Goal: Task Accomplishment & Management: Manage account settings

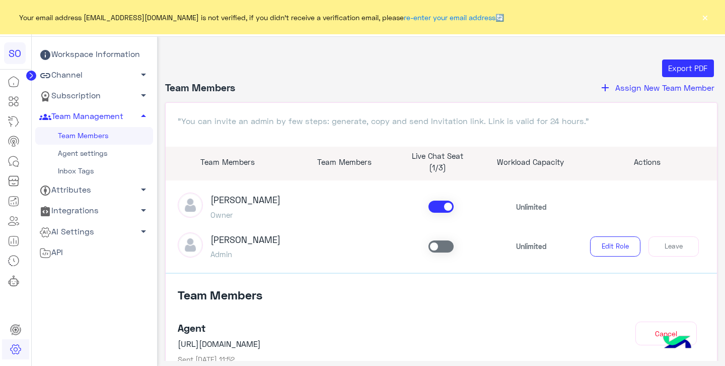
click at [705, 18] on button "×" at bounding box center [705, 17] width 10 height 10
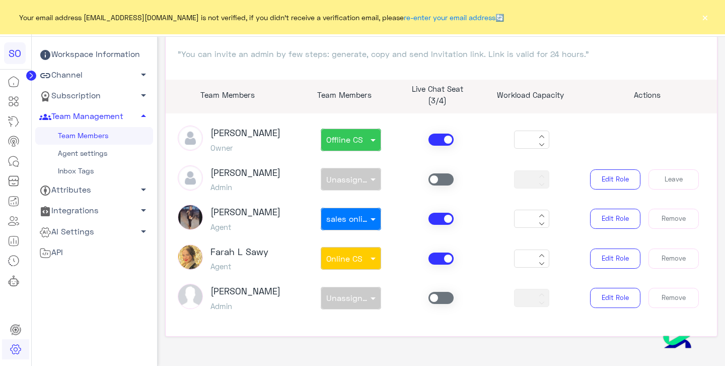
scroll to position [88, 0]
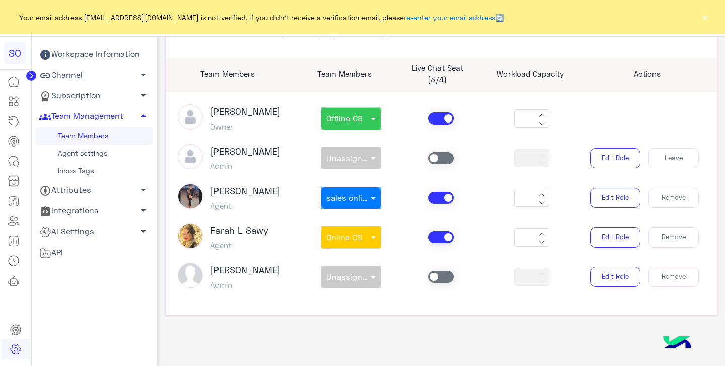
click at [706, 17] on button "×" at bounding box center [705, 17] width 10 height 10
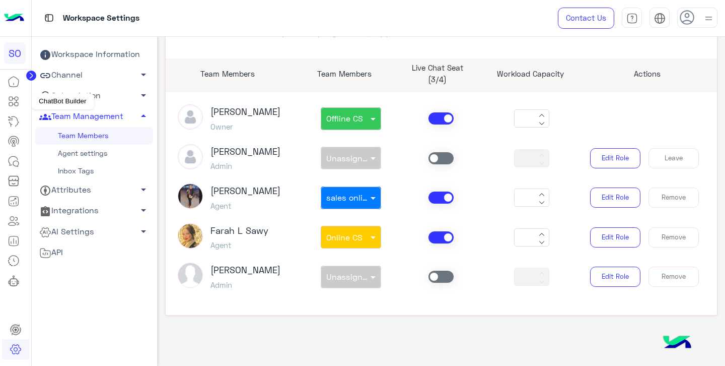
click at [16, 101] on icon at bounding box center [15, 102] width 4 height 6
click at [18, 99] on icon at bounding box center [14, 101] width 12 height 12
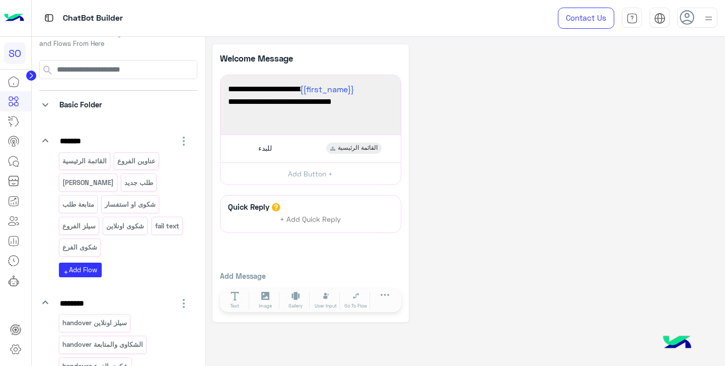
scroll to position [18, 0]
click at [364, 148] on span "القائمة الرئيسية" at bounding box center [358, 148] width 40 height 9
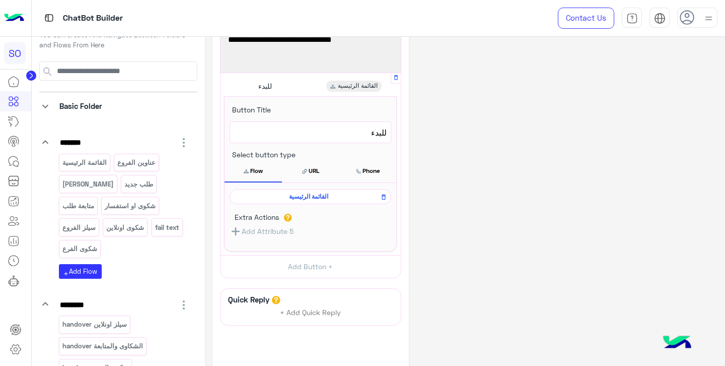
scroll to position [57, 0]
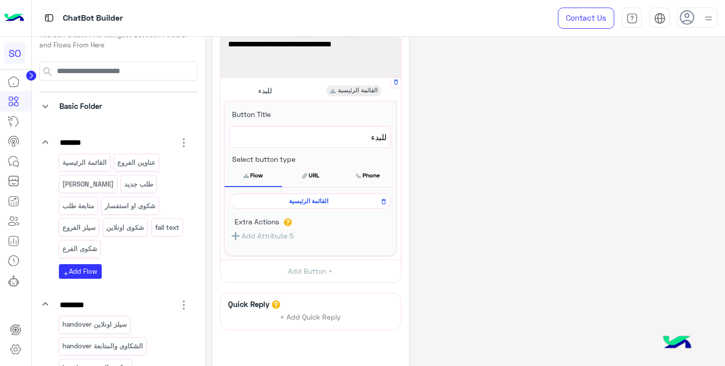
click at [365, 89] on span "القائمة الرئيسية" at bounding box center [358, 90] width 40 height 9
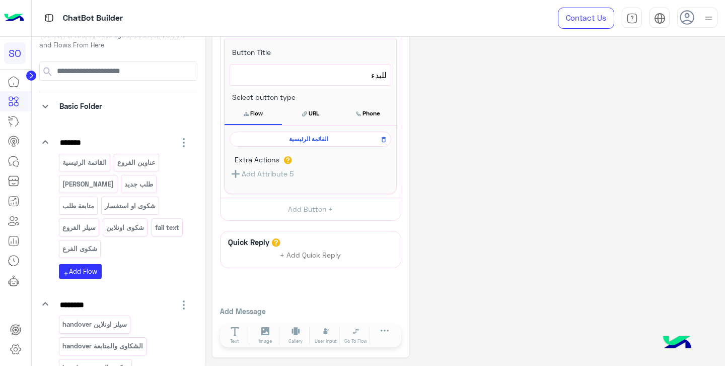
scroll to position [103, 0]
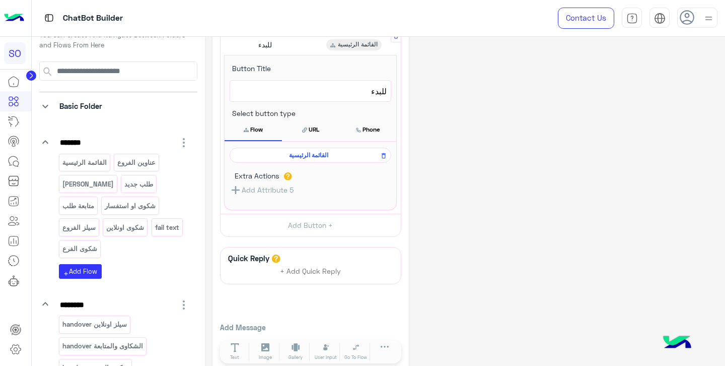
click at [323, 159] on span "القائمة الرئيسية" at bounding box center [308, 155] width 147 height 9
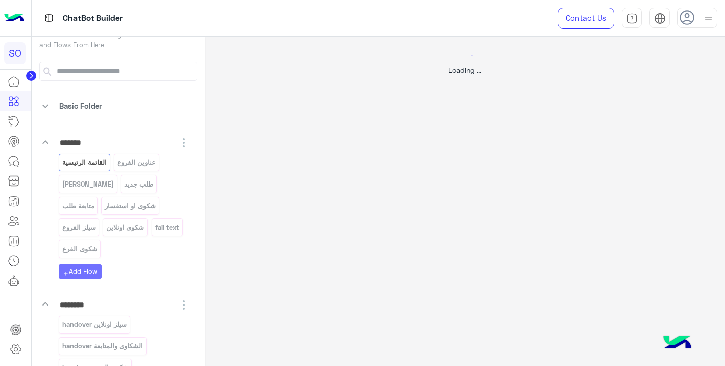
scroll to position [0, 0]
select select "*"
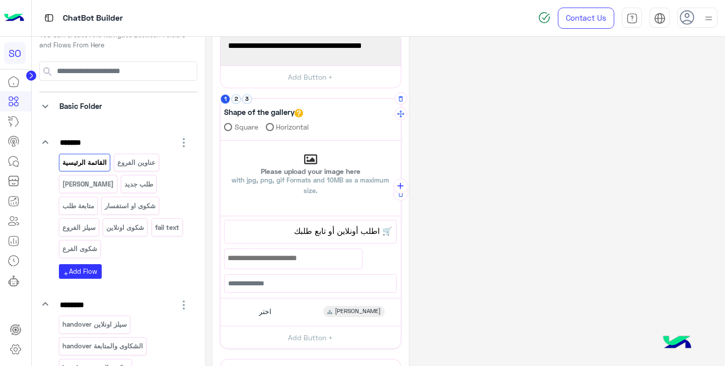
scroll to position [181, 0]
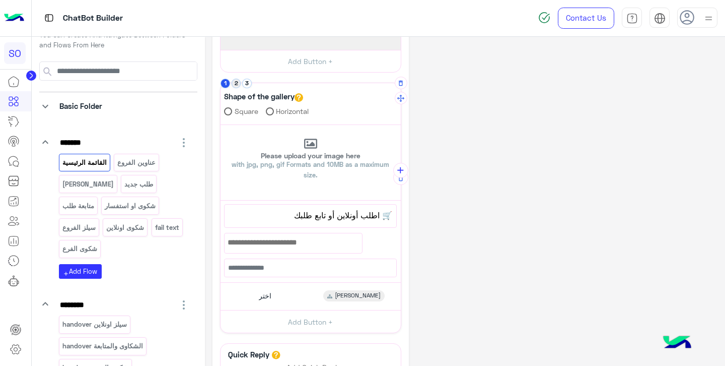
click at [233, 83] on button "2" at bounding box center [237, 84] width 10 height 10
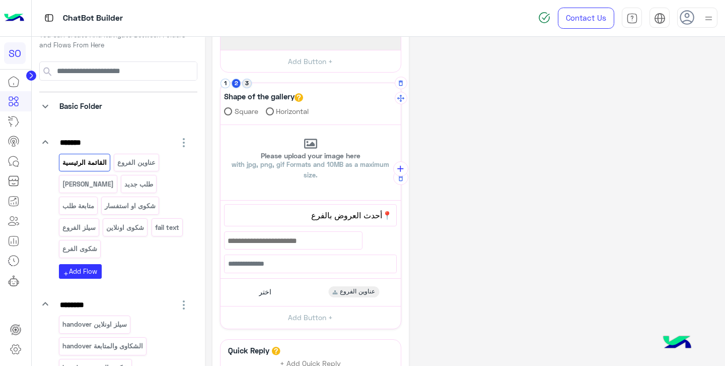
click at [245, 84] on button "3" at bounding box center [247, 84] width 10 height 10
click at [225, 86] on button "1" at bounding box center [226, 84] width 10 height 10
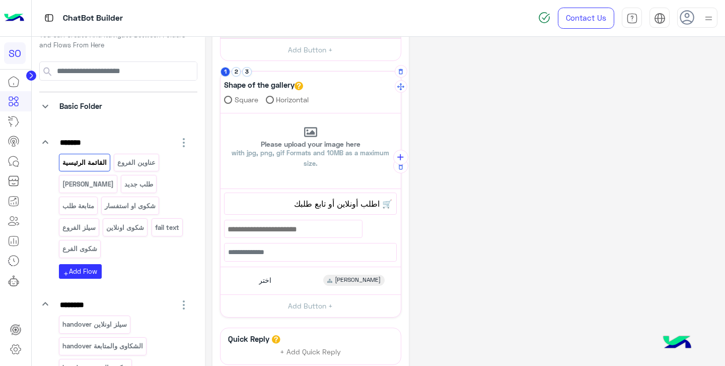
scroll to position [194, 0]
click at [272, 276] on div "اختر" at bounding box center [263, 278] width 23 height 11
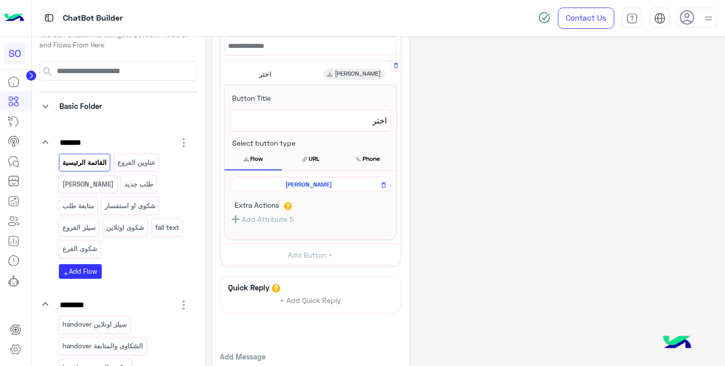
scroll to position [404, 0]
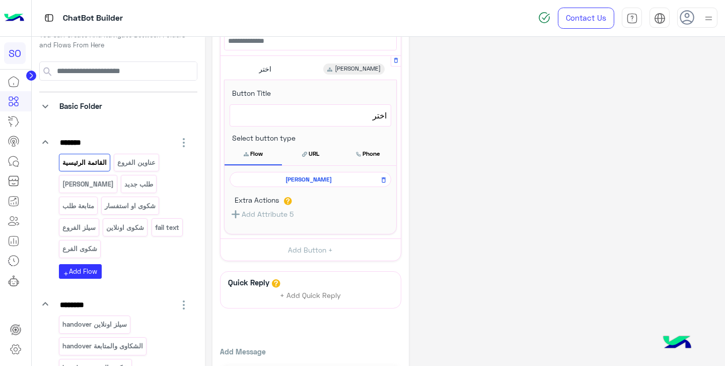
click at [317, 178] on span "منيو أونلاين" at bounding box center [308, 179] width 147 height 9
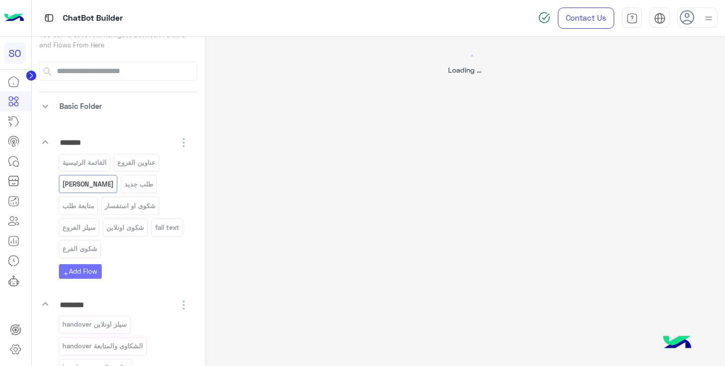
scroll to position [0, 0]
select select "*"
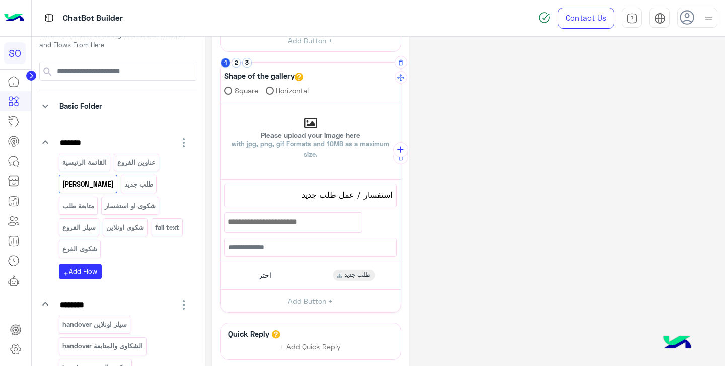
scroll to position [203, 0]
click at [238, 62] on button "2" at bounding box center [237, 62] width 10 height 10
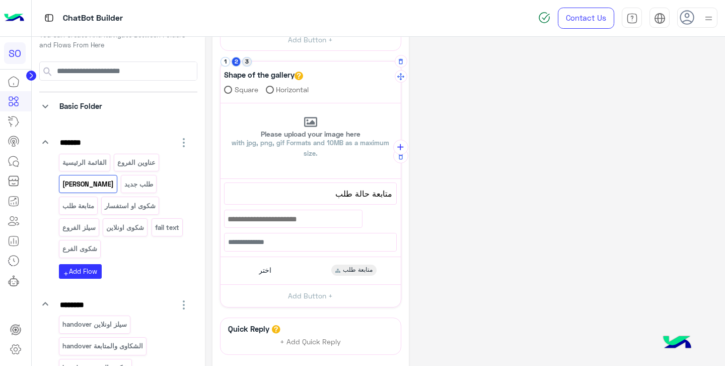
click at [247, 63] on button "3" at bounding box center [247, 62] width 10 height 10
click at [225, 63] on button "1" at bounding box center [226, 62] width 10 height 10
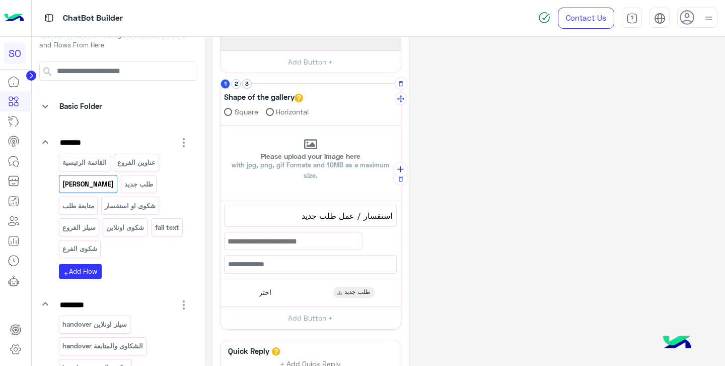
scroll to position [181, 0]
click at [124, 187] on p "طلب جديد" at bounding box center [139, 184] width 30 height 12
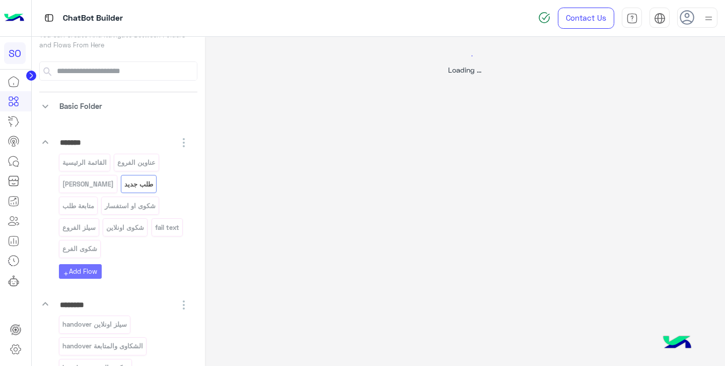
scroll to position [0, 0]
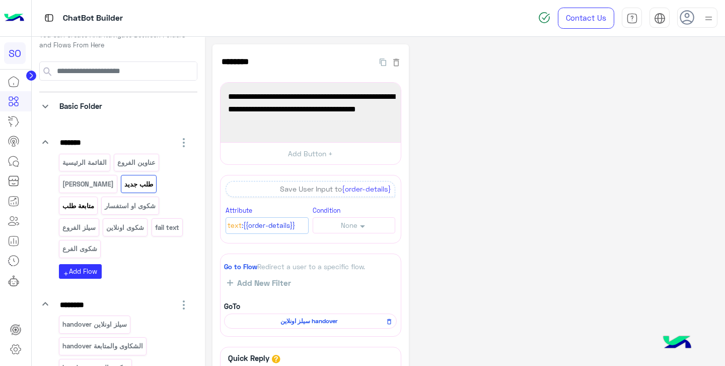
click at [95, 200] on p "متابعة طلب" at bounding box center [77, 206] width 33 height 12
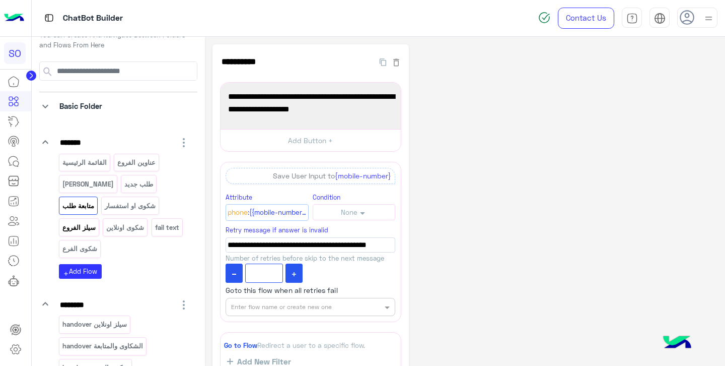
click at [96, 222] on p "سيلز الفروع" at bounding box center [78, 228] width 35 height 12
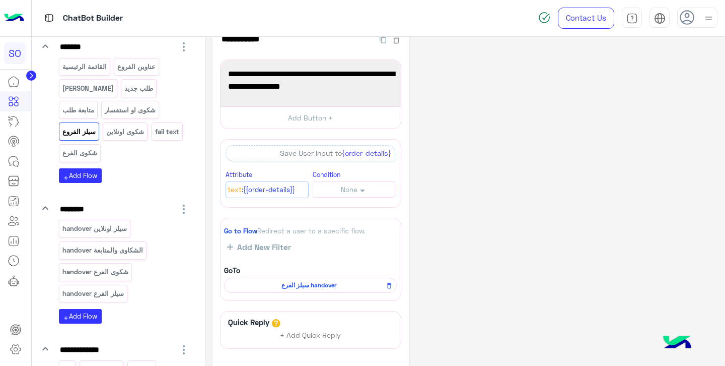
scroll to position [94, 0]
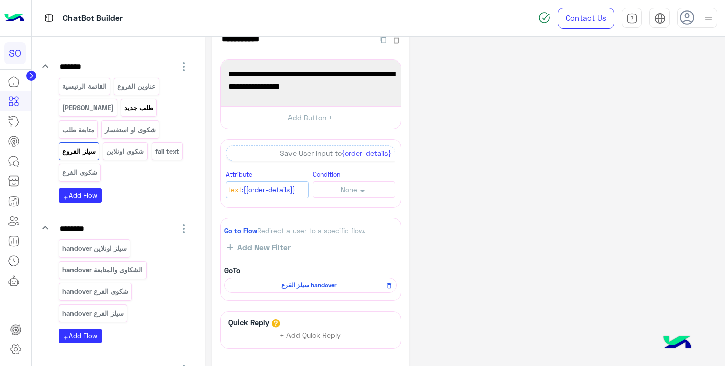
click at [126, 109] on p "طلب جديد" at bounding box center [139, 108] width 30 height 12
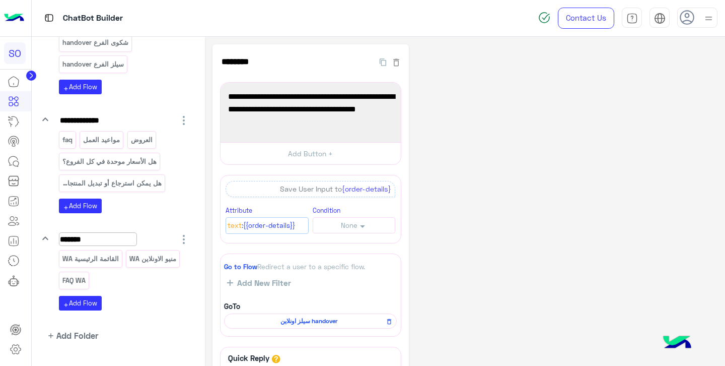
scroll to position [348, 0]
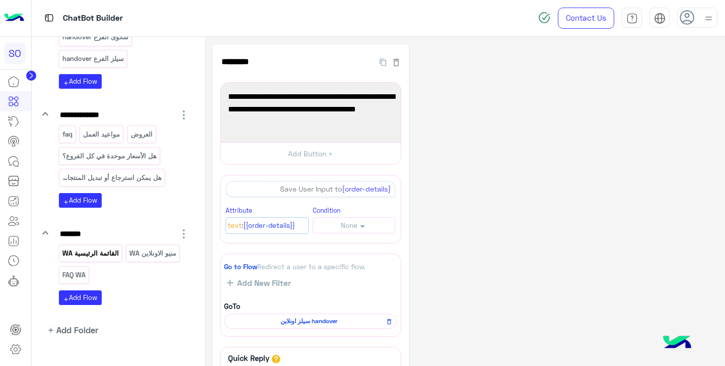
click at [97, 256] on p "القائمة الرئيسية WA" at bounding box center [90, 253] width 58 height 12
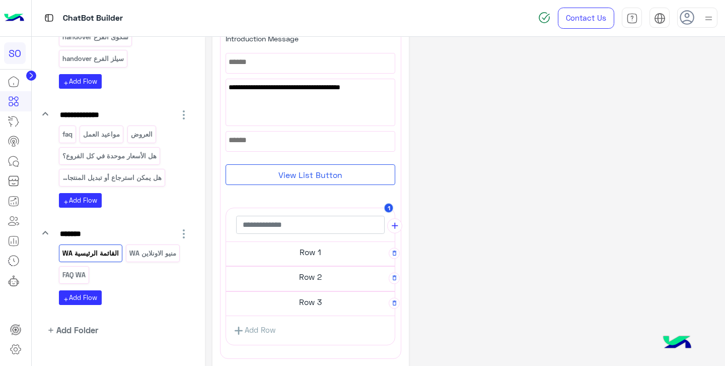
scroll to position [175, 0]
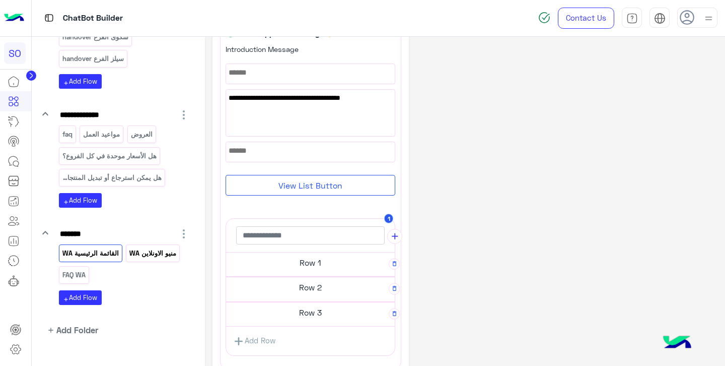
click at [155, 254] on p "منيو الاونلاين WA" at bounding box center [153, 253] width 48 height 12
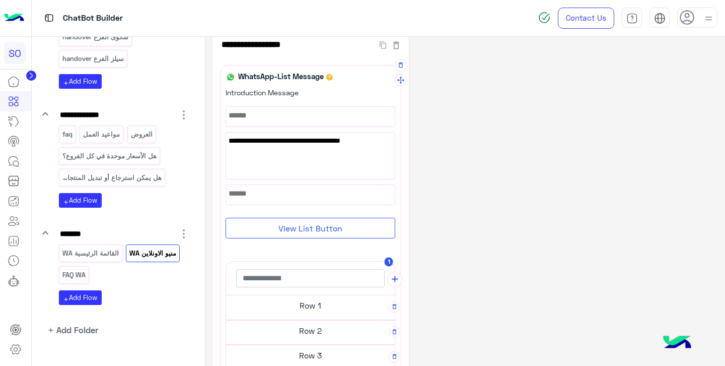
scroll to position [0, 0]
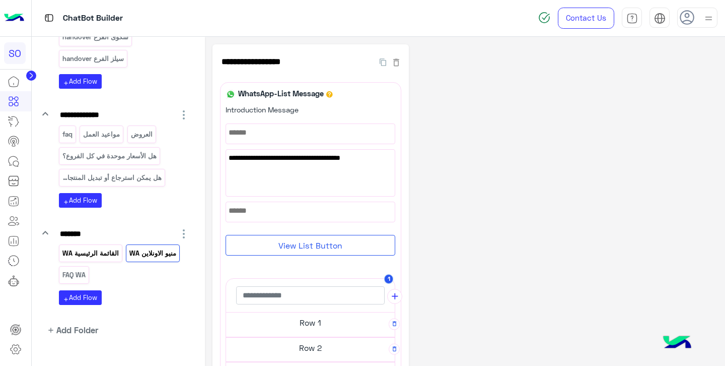
click at [101, 250] on p "القائمة الرئيسية WA" at bounding box center [90, 253] width 58 height 12
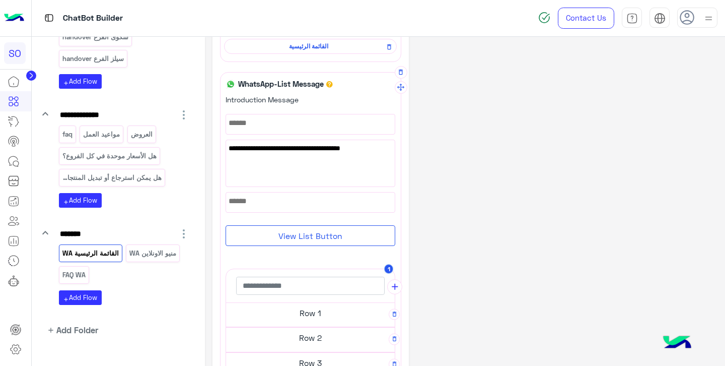
scroll to position [189, 0]
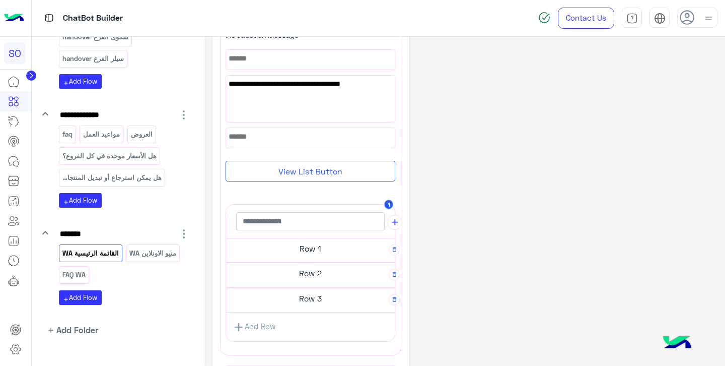
click at [291, 249] on h5 "Row 1" at bounding box center [310, 248] width 169 height 20
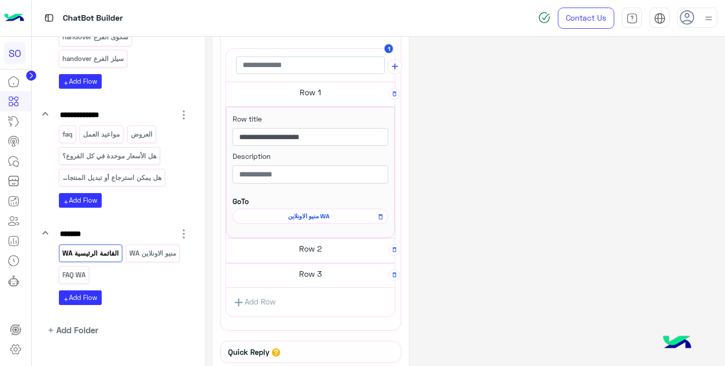
scroll to position [350, 0]
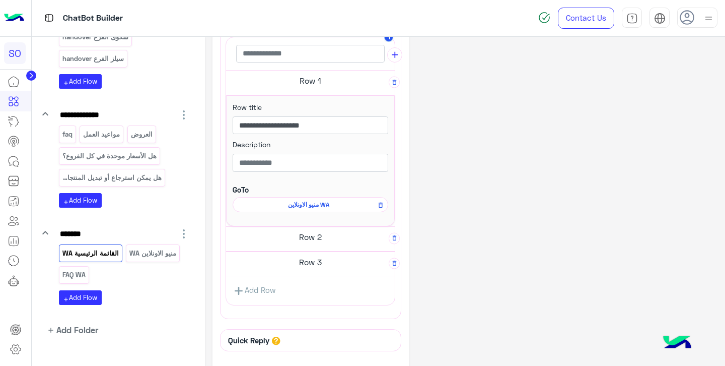
click at [314, 237] on h5 "Row 2" at bounding box center [310, 237] width 169 height 20
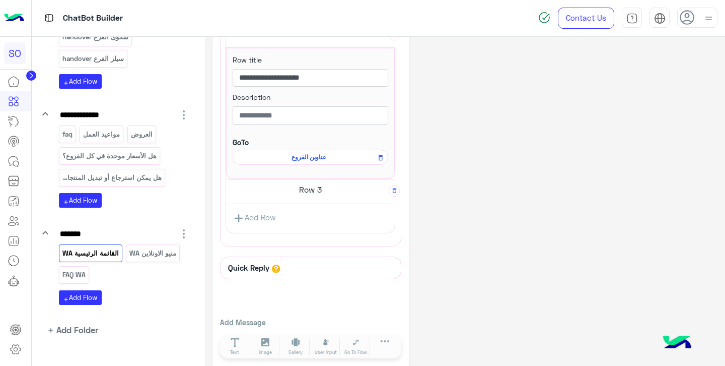
scroll to position [565, 0]
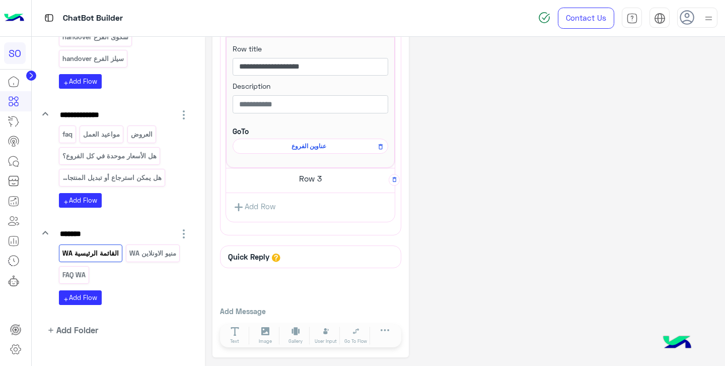
click at [311, 145] on span "عناوين الفروع" at bounding box center [308, 146] width 141 height 9
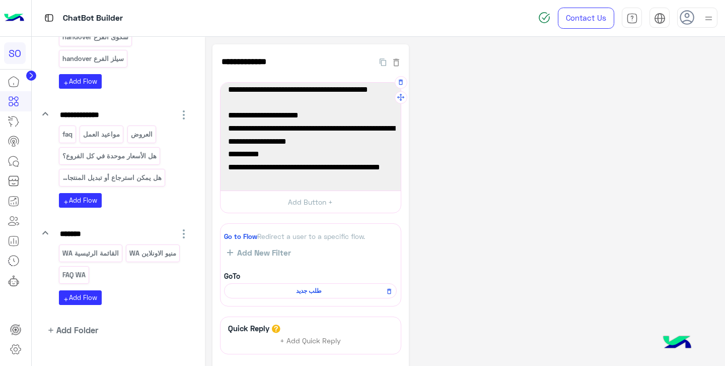
scroll to position [59, 0]
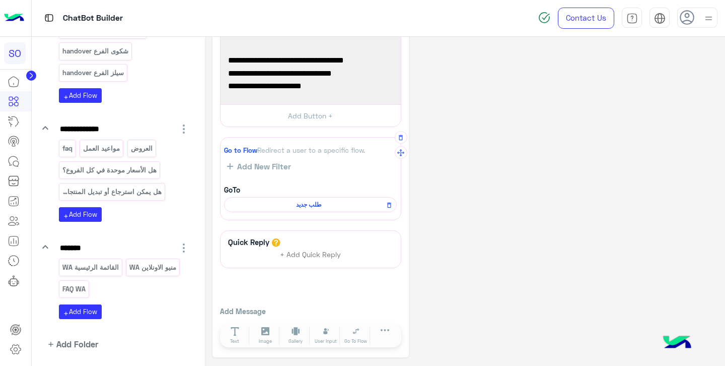
click at [296, 205] on span "طلب جديد" at bounding box center [309, 204] width 158 height 9
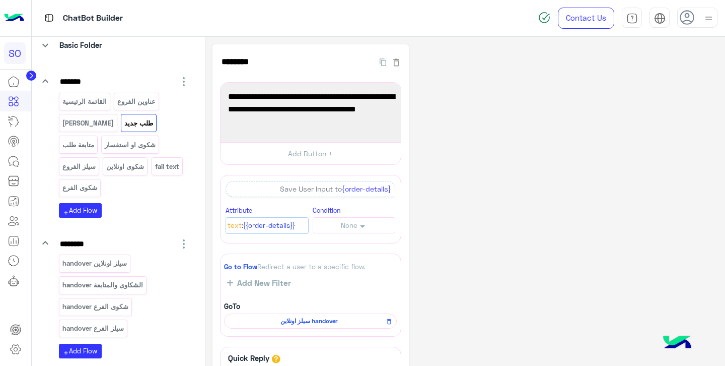
scroll to position [15, 0]
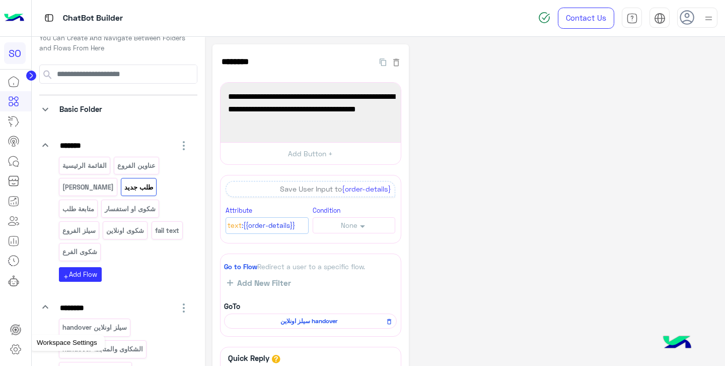
click at [17, 350] on icon at bounding box center [16, 350] width 4 height 4
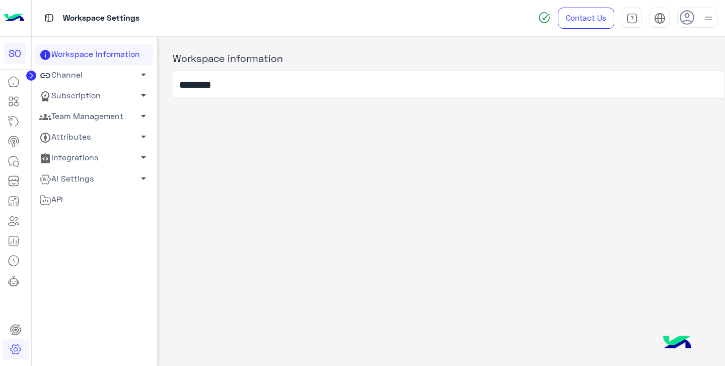
click at [100, 118] on link "Team Management arrow_drop_down" at bounding box center [94, 116] width 118 height 21
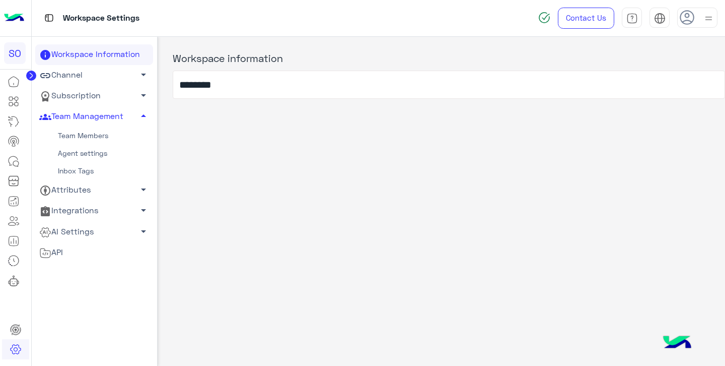
click at [97, 137] on link "Team Members" at bounding box center [94, 136] width 118 height 18
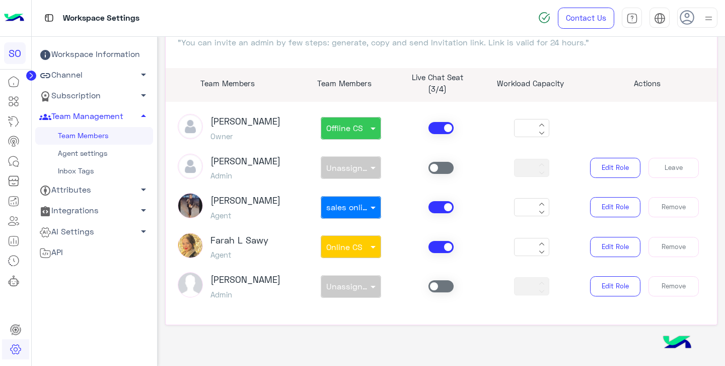
scroll to position [88, 0]
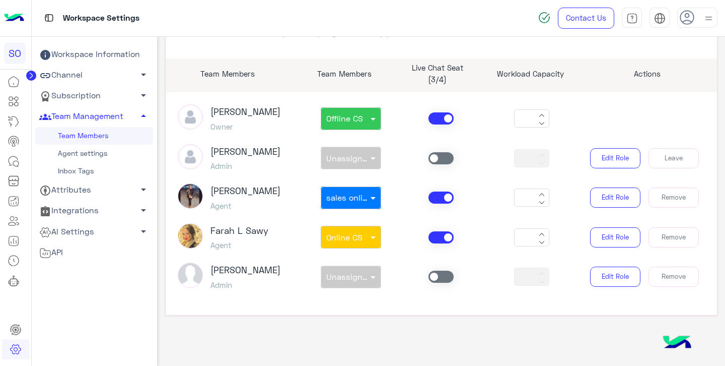
click at [96, 156] on link "Agent settings" at bounding box center [94, 154] width 118 height 18
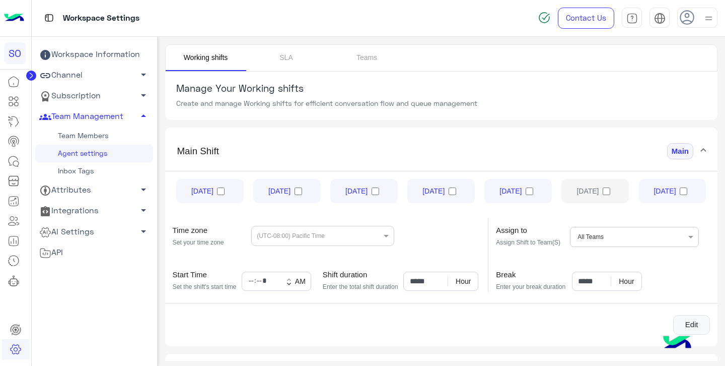
scroll to position [8, 0]
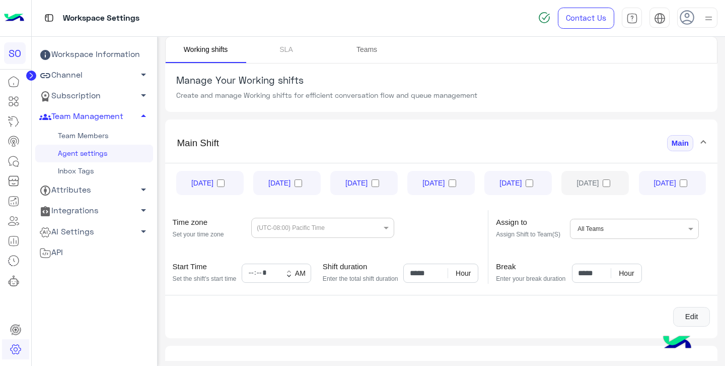
click at [367, 44] on link "Teams" at bounding box center [367, 50] width 81 height 26
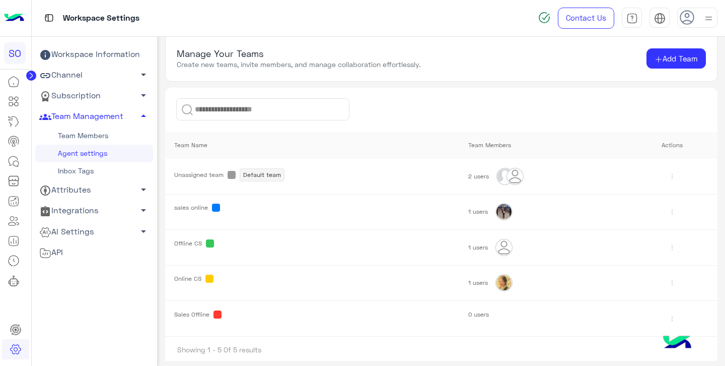
scroll to position [37, 0]
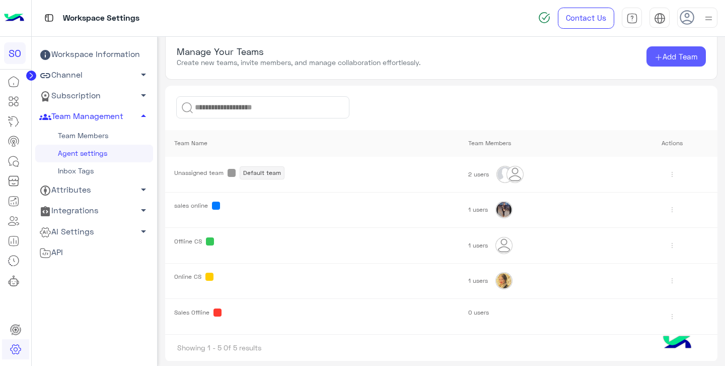
click at [666, 58] on span "Add Team" at bounding box center [680, 56] width 35 height 9
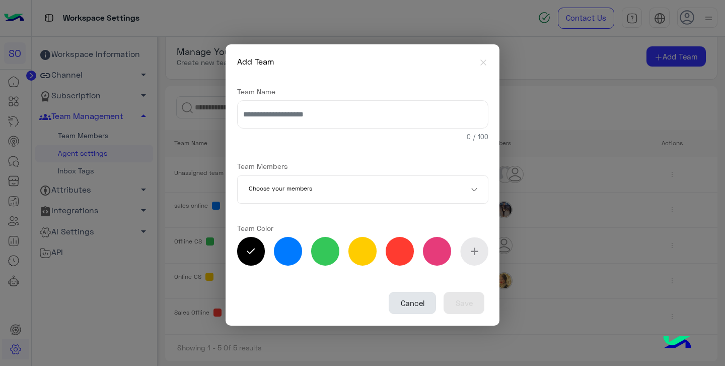
click at [413, 307] on button "Cancel" at bounding box center [412, 303] width 47 height 22
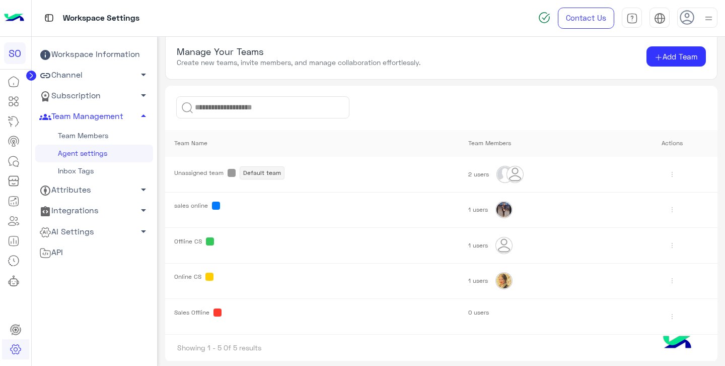
click at [191, 210] on td "sales online" at bounding box center [312, 210] width 294 height 36
click at [669, 175] on img at bounding box center [672, 174] width 16 height 16
click at [668, 211] on img at bounding box center [672, 209] width 16 height 16
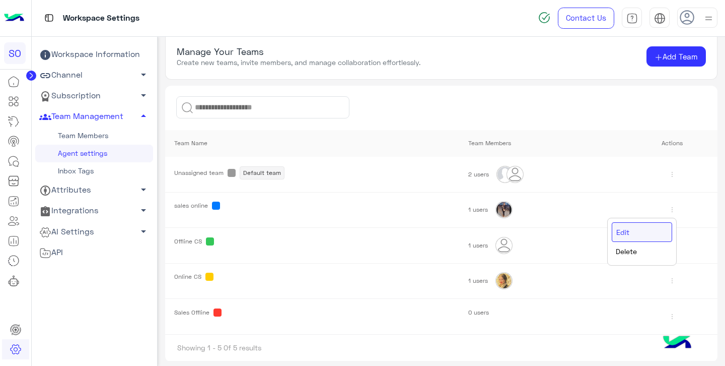
click at [640, 229] on link "Edit" at bounding box center [642, 232] width 60 height 20
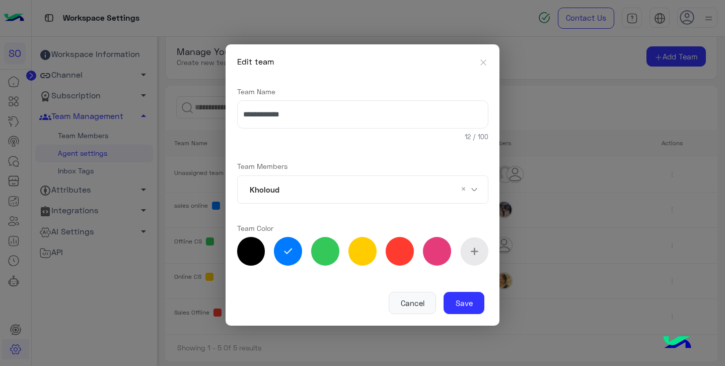
click at [483, 63] on icon "Close" at bounding box center [484, 62] width 10 height 10
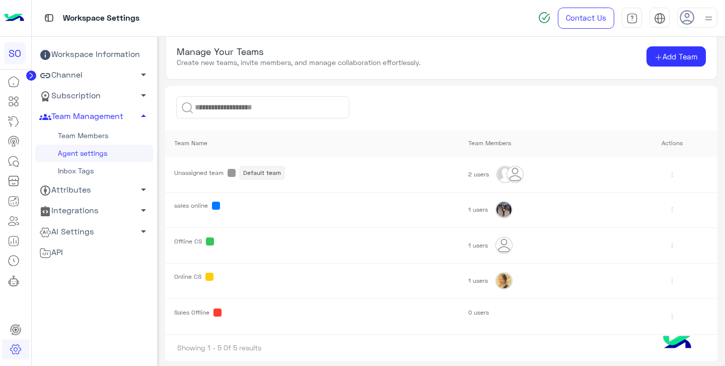
click at [669, 175] on img at bounding box center [672, 174] width 16 height 16
click at [641, 193] on div "Edit Delete" at bounding box center [643, 205] width 70 height 47
click at [629, 193] on div "Edit Delete" at bounding box center [643, 205] width 70 height 47
click at [628, 193] on div "Edit Delete" at bounding box center [643, 205] width 70 height 47
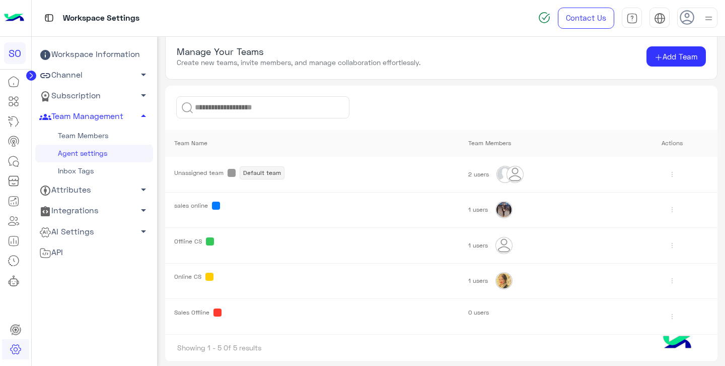
click at [668, 174] on img at bounding box center [672, 174] width 16 height 16
click at [669, 176] on img at bounding box center [672, 174] width 16 height 16
click at [667, 208] on img at bounding box center [672, 209] width 16 height 16
click at [638, 232] on link "Edit" at bounding box center [642, 232] width 60 height 20
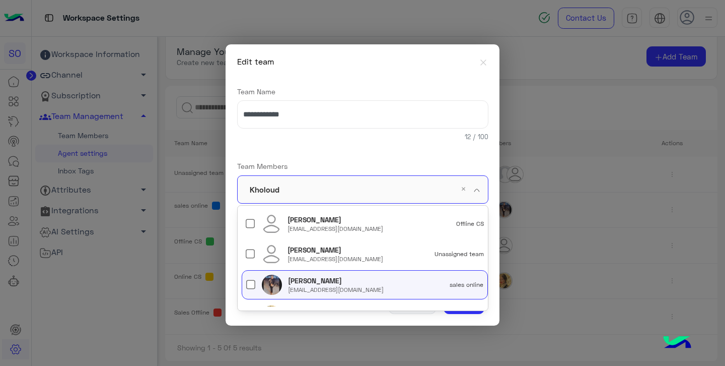
click at [394, 191] on input "text" at bounding box center [364, 190] width 160 height 28
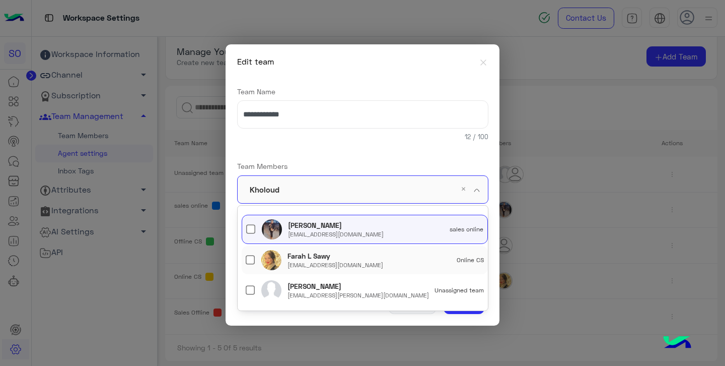
scroll to position [0, 0]
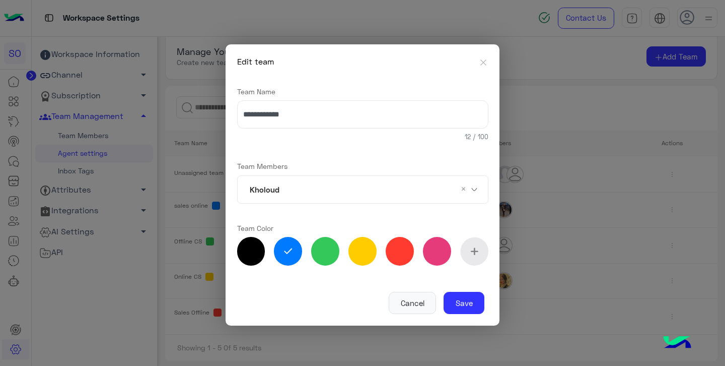
click at [483, 63] on icon "Close" at bounding box center [484, 62] width 10 height 10
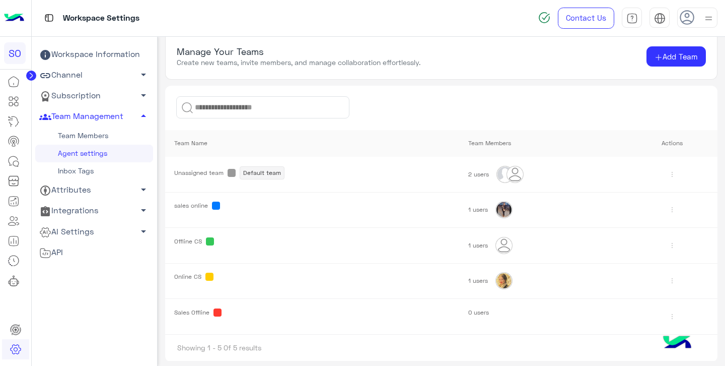
click at [116, 134] on link "Team Members" at bounding box center [94, 136] width 118 height 18
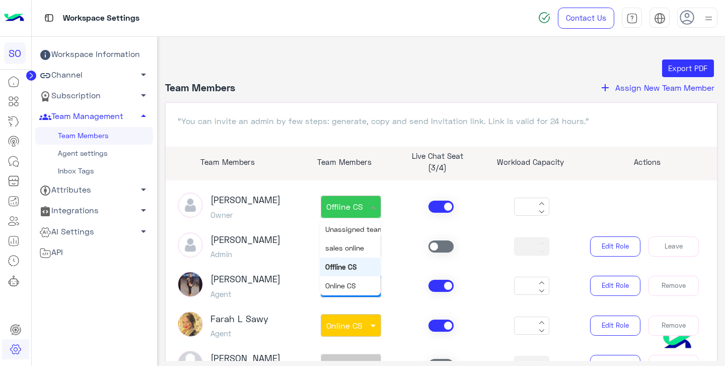
click at [356, 208] on span "Offline CS" at bounding box center [344, 206] width 37 height 10
click at [361, 198] on div at bounding box center [350, 203] width 59 height 10
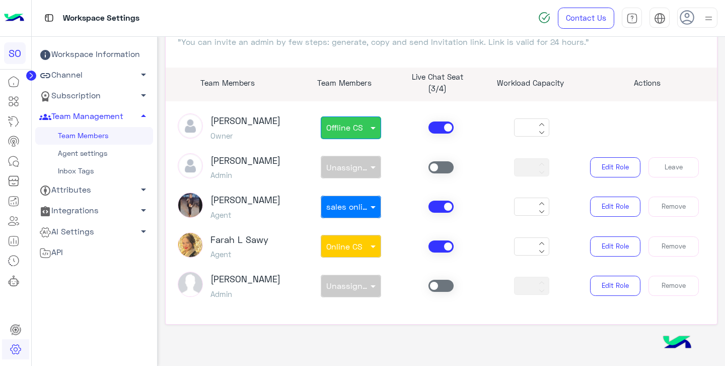
scroll to position [88, 0]
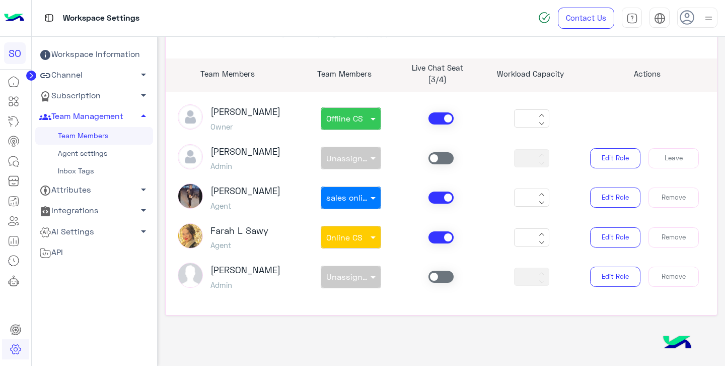
click at [118, 76] on link "Channel arrow_drop_down" at bounding box center [94, 75] width 118 height 21
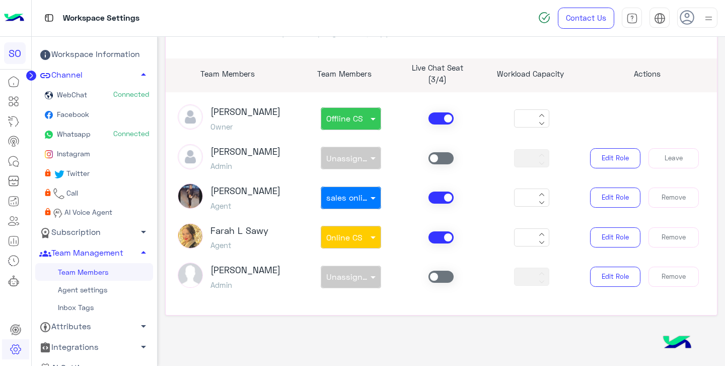
click at [97, 133] on link "Whatsapp Connected" at bounding box center [94, 135] width 118 height 20
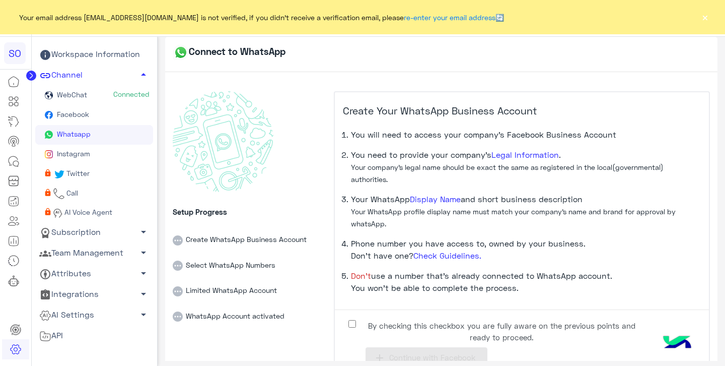
click at [708, 16] on button "×" at bounding box center [705, 17] width 10 height 10
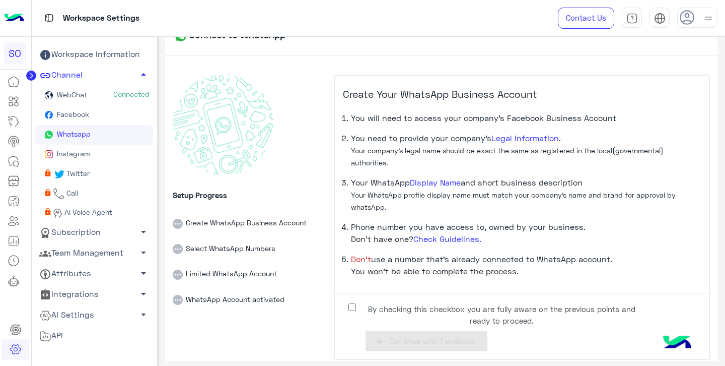
scroll to position [27, 0]
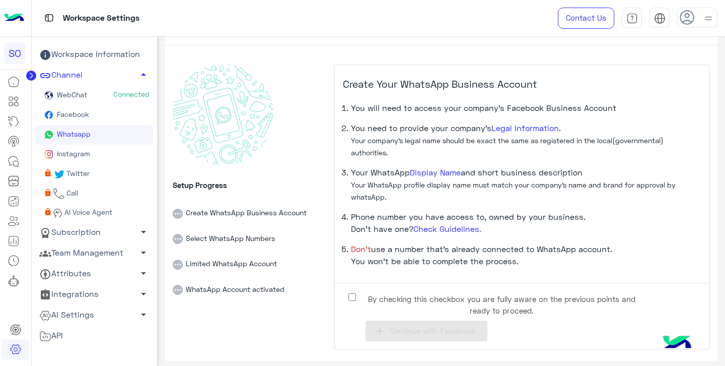
click at [355, 300] on label "By checking this checkbox you are fully aware on the previous points and ready …" at bounding box center [494, 302] width 302 height 23
click at [407, 330] on span "Continue with Facebook" at bounding box center [432, 330] width 86 height 9
click at [428, 332] on span "Continue with Facebook" at bounding box center [432, 330] width 86 height 9
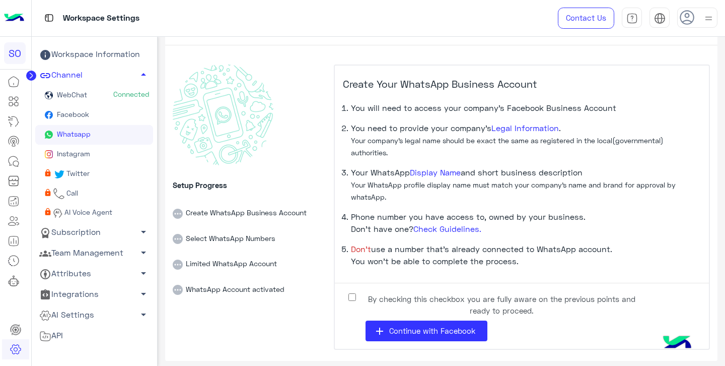
scroll to position [0, 0]
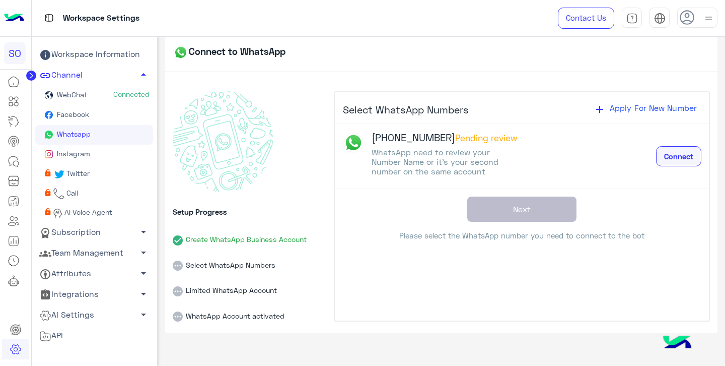
click at [673, 156] on span "Connect" at bounding box center [678, 156] width 29 height 9
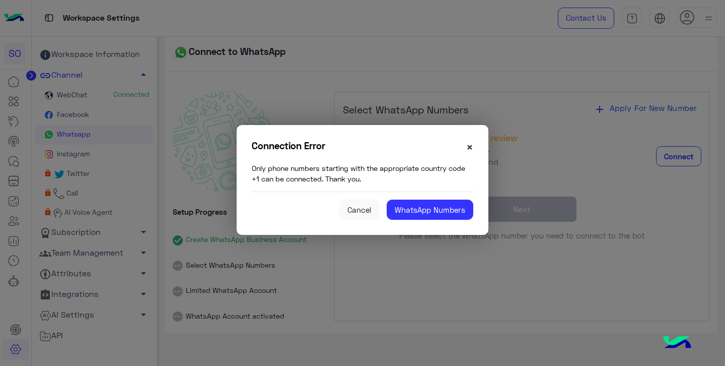
click at [470, 149] on span "×" at bounding box center [469, 147] width 7 height 14
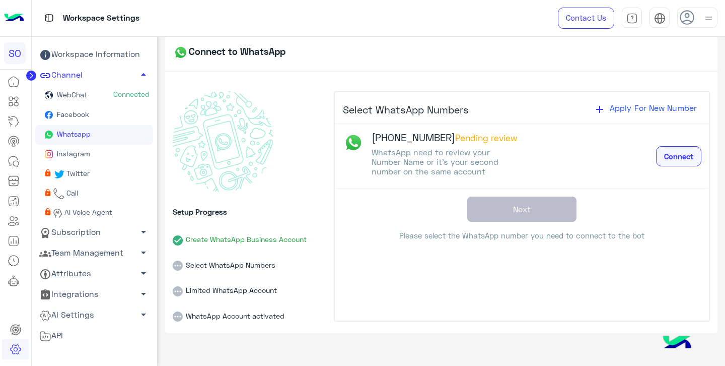
click at [670, 159] on span "Connect" at bounding box center [678, 156] width 29 height 9
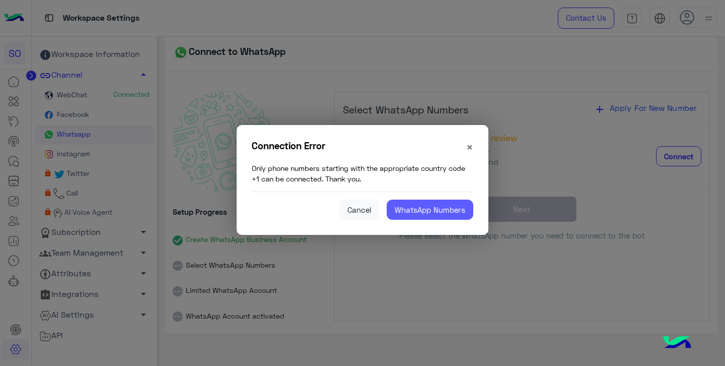
click at [428, 203] on button "WhatsApp Numbers" at bounding box center [430, 209] width 87 height 20
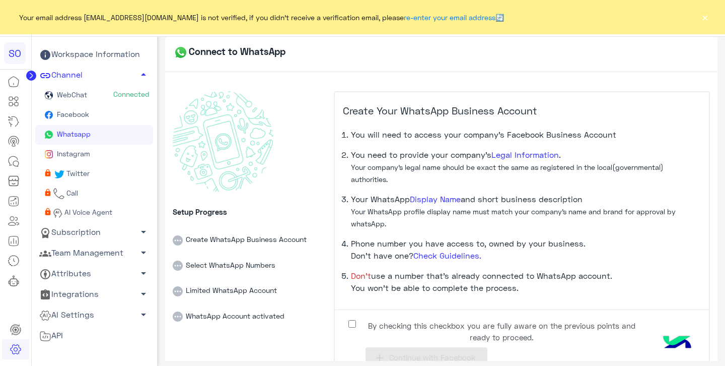
scroll to position [27, 0]
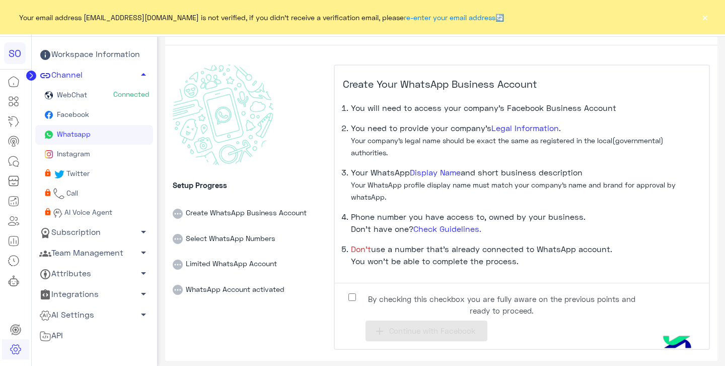
click at [112, 113] on link "Facebook" at bounding box center [94, 115] width 118 height 20
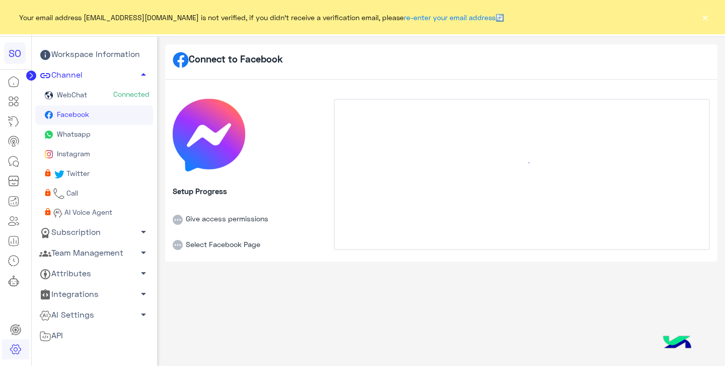
click at [106, 135] on link "Whatsapp" at bounding box center [94, 135] width 118 height 20
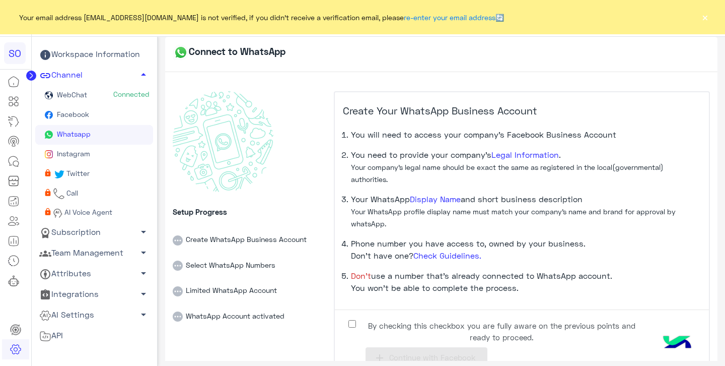
scroll to position [27, 0]
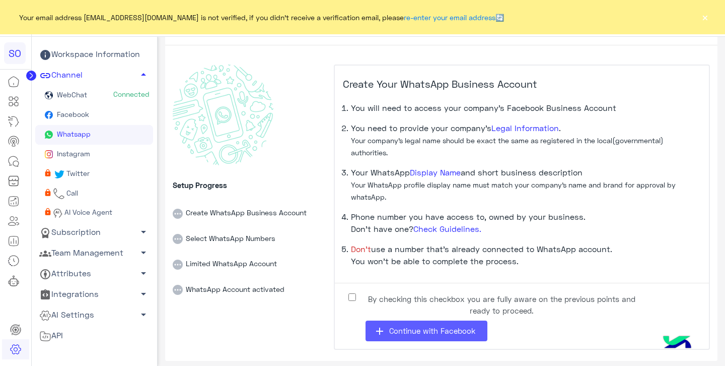
click at [389, 319] on div "By checking this checkbox you are fully aware on the previous points and ready …" at bounding box center [522, 316] width 374 height 51
click at [392, 330] on span "Continue with Facebook" at bounding box center [432, 330] width 86 height 9
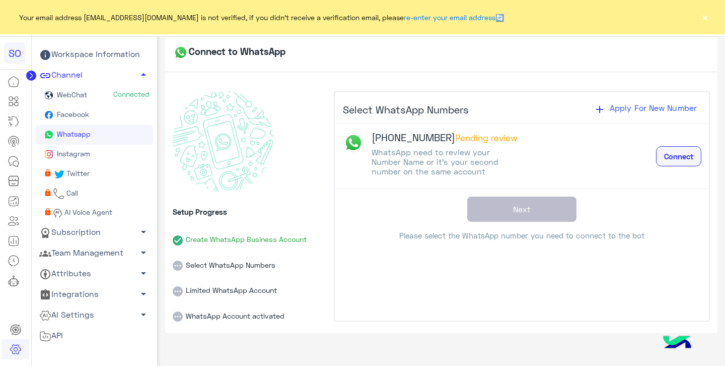
click at [659, 154] on button "Connect" at bounding box center [678, 156] width 45 height 20
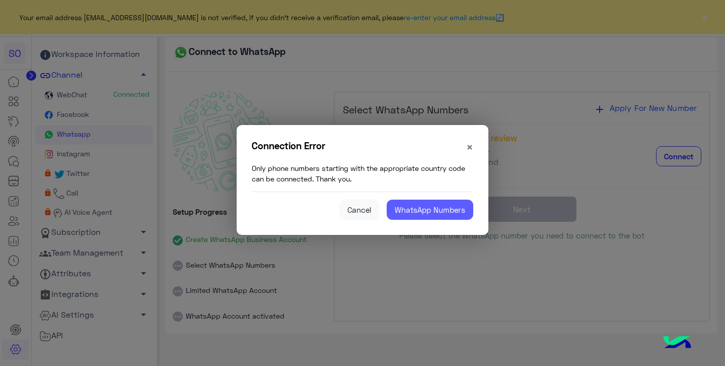
click at [434, 211] on button "WhatsApp Numbers" at bounding box center [430, 209] width 87 height 20
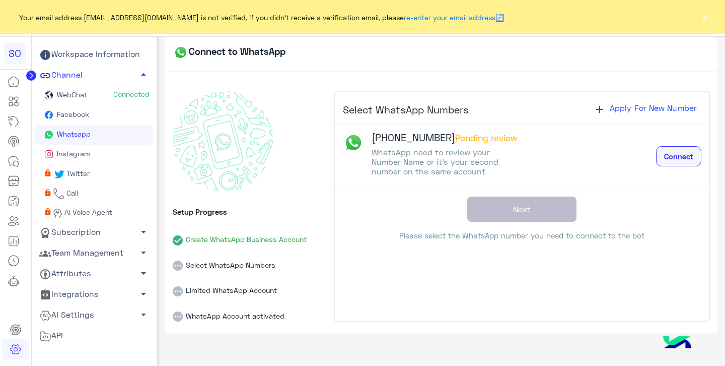
click at [675, 153] on span "Connect" at bounding box center [678, 156] width 29 height 9
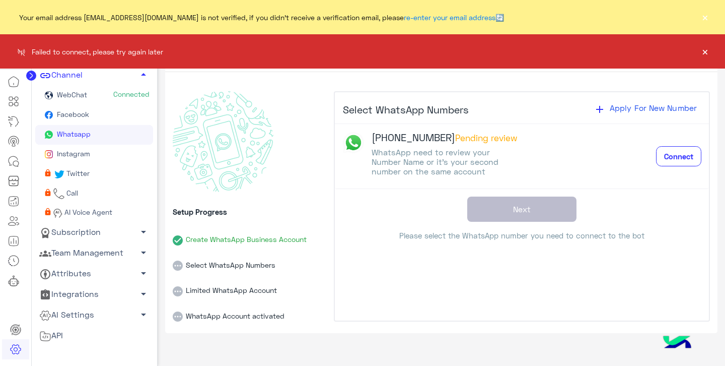
click at [705, 50] on button "×" at bounding box center [705, 51] width 10 height 10
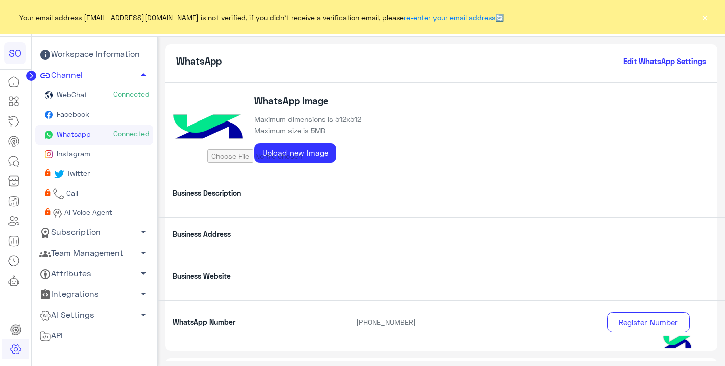
click at [648, 62] on h6 "Edit WhatsApp Settings" at bounding box center [665, 60] width 83 height 9
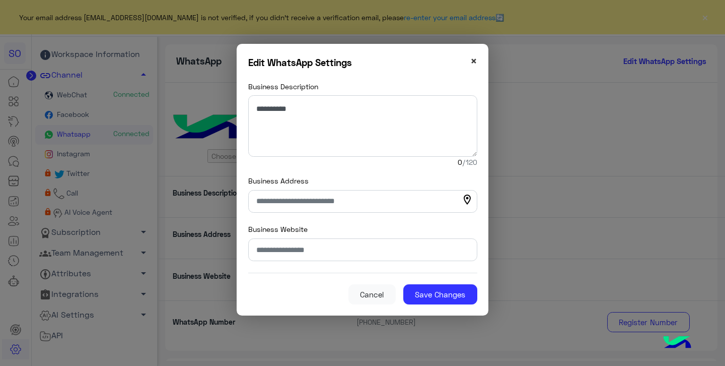
click at [473, 64] on span "×" at bounding box center [473, 61] width 7 height 14
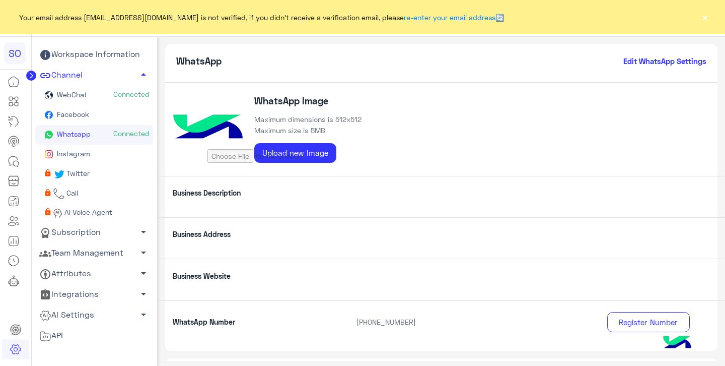
click at [301, 158] on input "file" at bounding box center [285, 152] width 154 height 21
type input "**********"
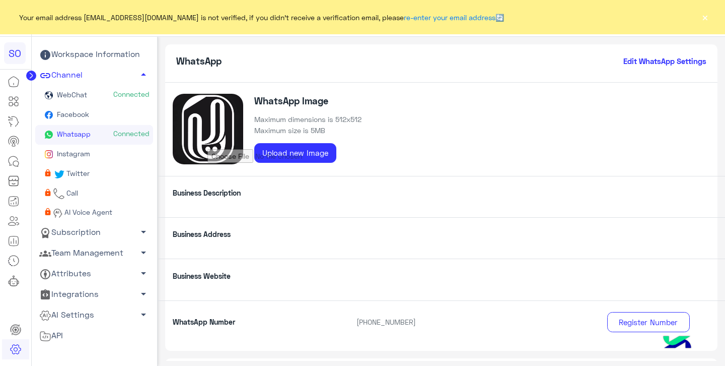
click at [102, 114] on link "Facebook" at bounding box center [94, 115] width 118 height 20
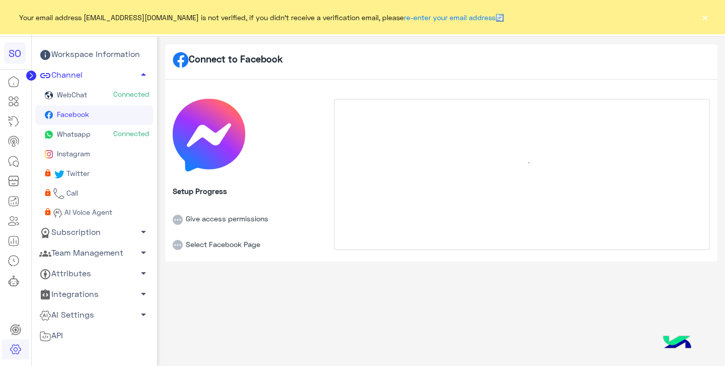
click at [102, 114] on link "Facebook" at bounding box center [94, 115] width 118 height 20
click at [104, 156] on link "Instagram" at bounding box center [94, 155] width 118 height 20
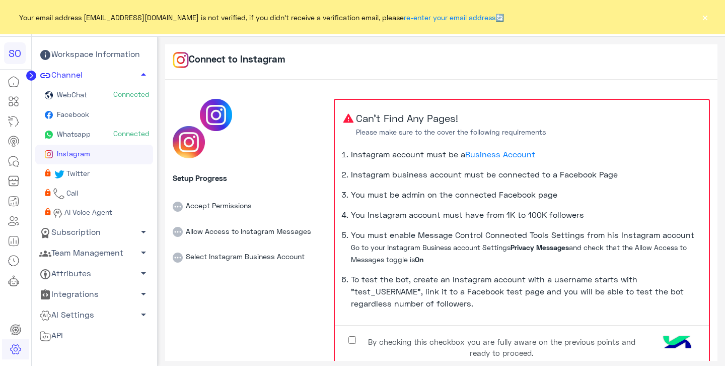
click at [90, 113] on link "Facebook" at bounding box center [94, 115] width 118 height 20
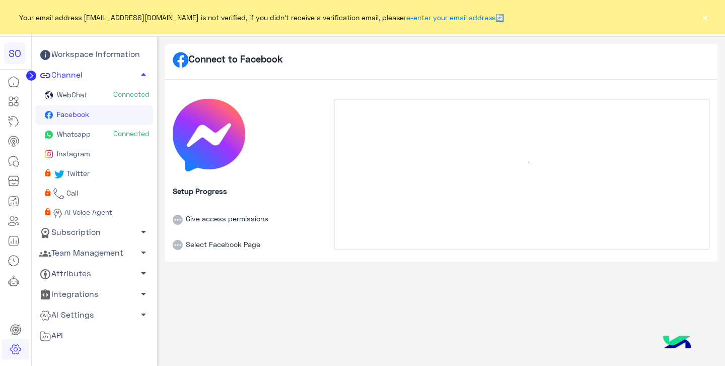
click at [90, 113] on link "Facebook" at bounding box center [94, 115] width 118 height 20
click at [91, 154] on link "Instagram" at bounding box center [94, 155] width 118 height 20
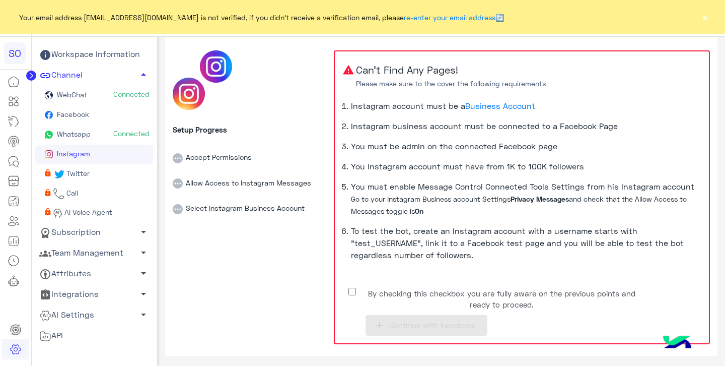
scroll to position [50, 0]
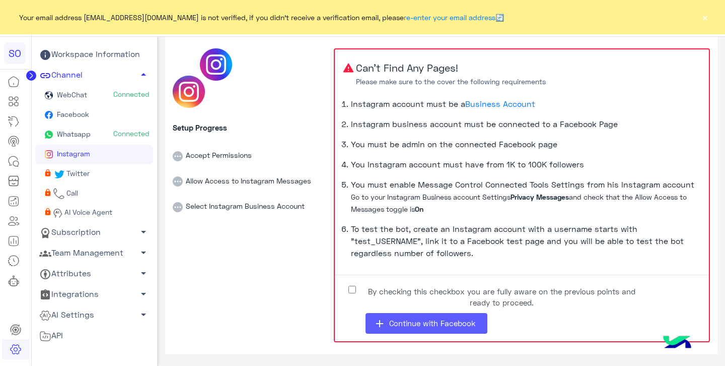
click at [417, 322] on span "Continue with Facebook" at bounding box center [432, 322] width 86 height 9
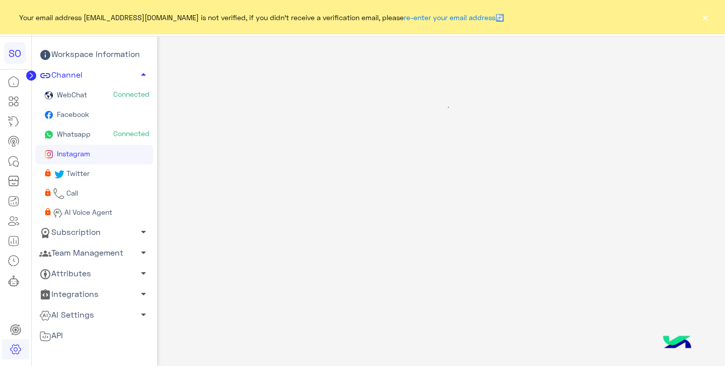
scroll to position [0, 0]
click at [75, 118] on span "Facebook" at bounding box center [72, 114] width 34 height 9
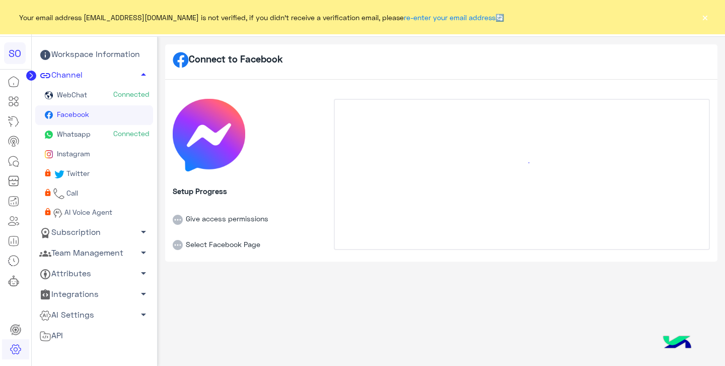
click at [75, 118] on span "Facebook" at bounding box center [72, 114] width 34 height 9
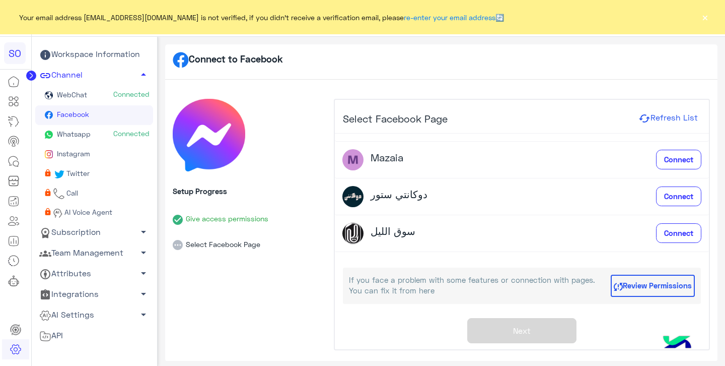
scroll to position [95, 0]
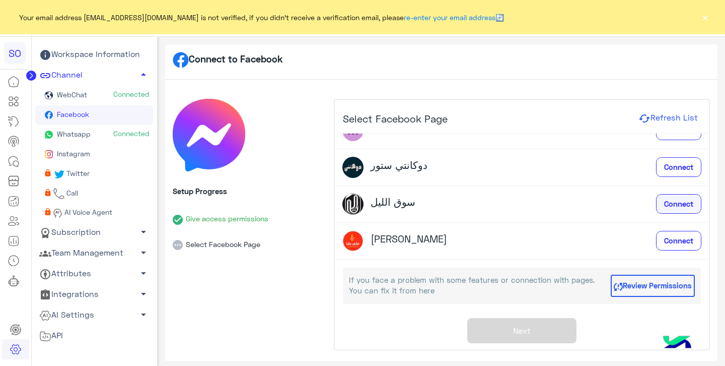
click at [671, 204] on span "Connect" at bounding box center [678, 203] width 29 height 9
click at [671, 204] on div "Connecting..." at bounding box center [670, 203] width 61 height 19
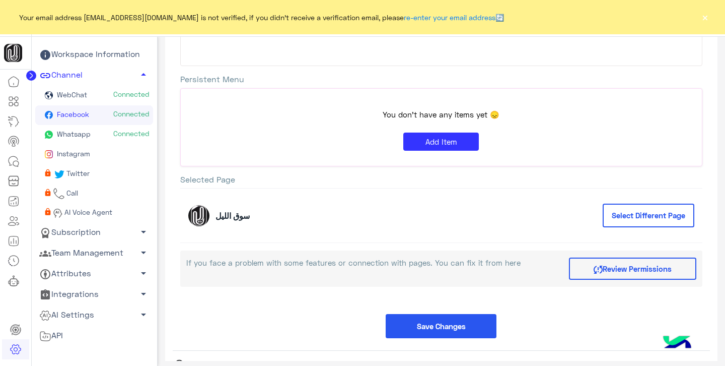
scroll to position [149, 0]
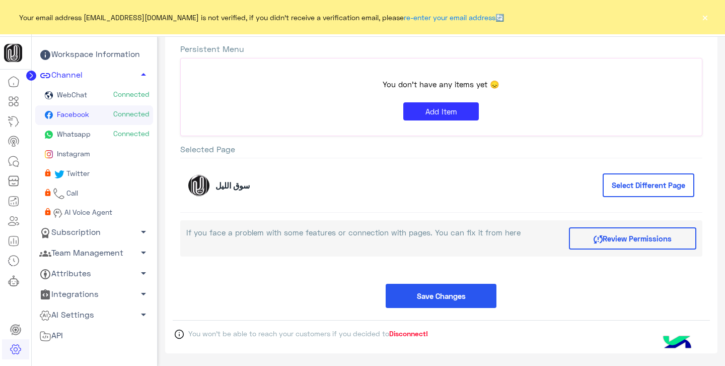
click at [91, 135] on link "Whatsapp Connected" at bounding box center [94, 135] width 118 height 20
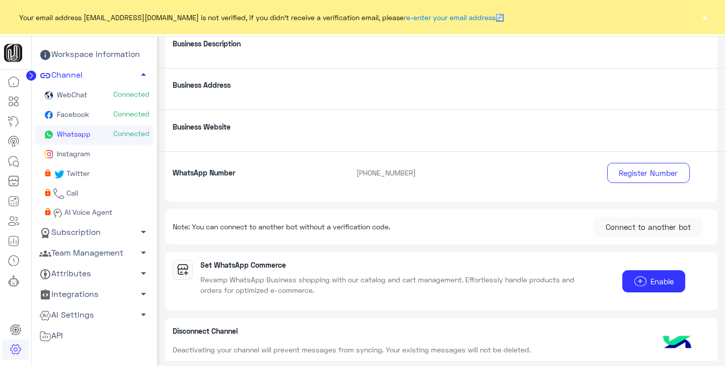
click at [91, 135] on link "Whatsapp Connected" at bounding box center [94, 135] width 118 height 20
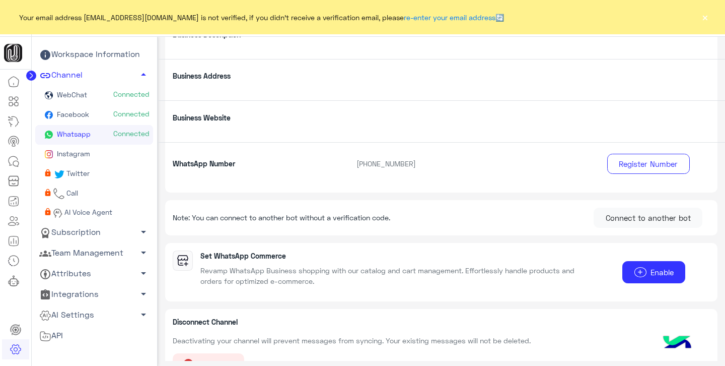
scroll to position [179, 0]
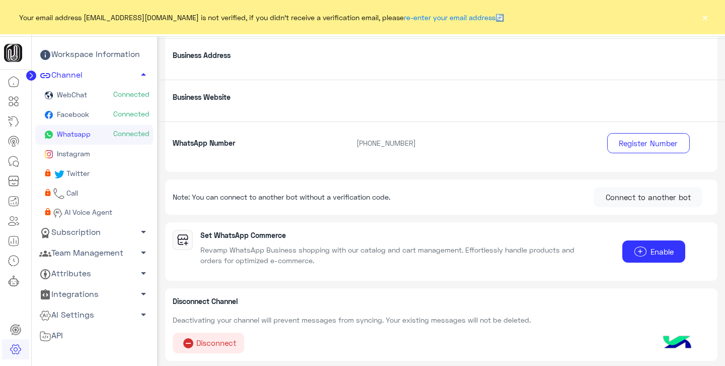
click at [12, 285] on icon at bounding box center [13, 282] width 7 height 7
click at [12, 251] on link at bounding box center [13, 241] width 27 height 20
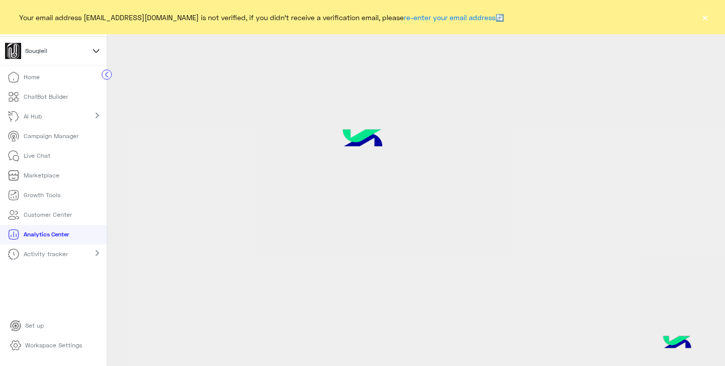
click at [56, 277] on ul "Home ChatBot Builder AI Hub chevron_right Campaign Manager Live Chat Marketplac…" at bounding box center [53, 192] width 107 height 248
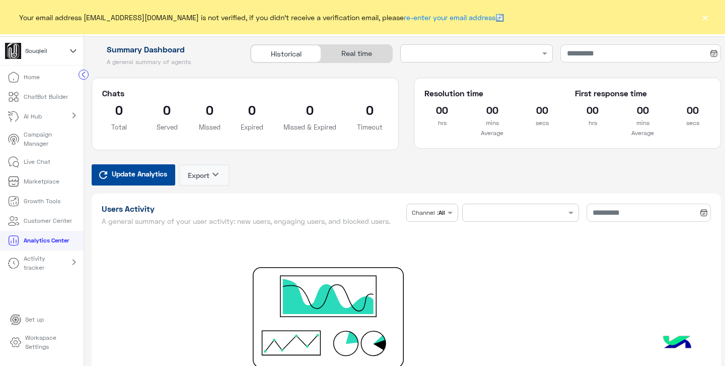
click at [36, 80] on p "Home" at bounding box center [32, 77] width 16 height 9
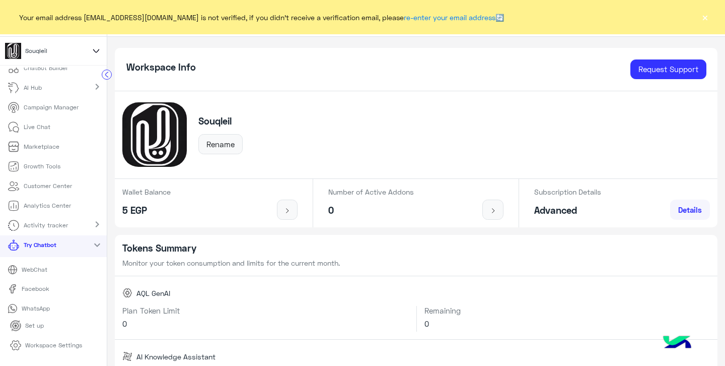
scroll to position [33, 0]
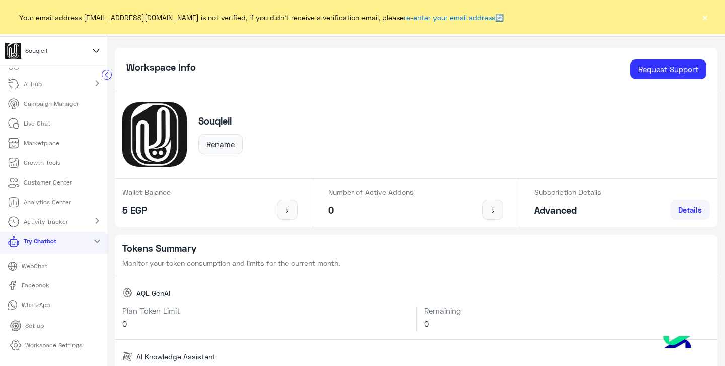
click at [41, 304] on p "WhatsApp" at bounding box center [36, 304] width 36 height 9
click at [0, 0] on div "Souqleil Home ChatBot Builder AI Hub chevron_right Campaign Manager Live Chat M…" at bounding box center [53, 183] width 107 height 366
click at [385, 107] on div "Souqleil Rename" at bounding box center [416, 135] width 603 height 88
click at [60, 121] on li "Live Chat" at bounding box center [53, 124] width 107 height 20
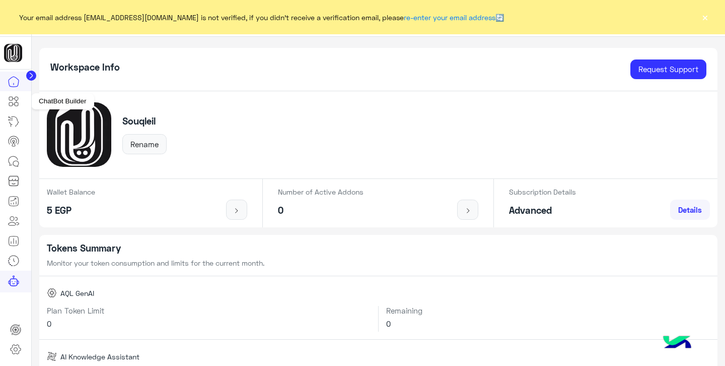
click at [17, 100] on icon at bounding box center [17, 99] width 4 height 4
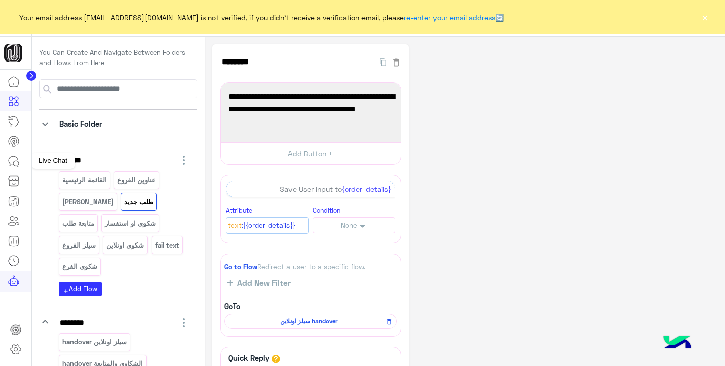
click at [17, 163] on icon at bounding box center [14, 161] width 12 height 12
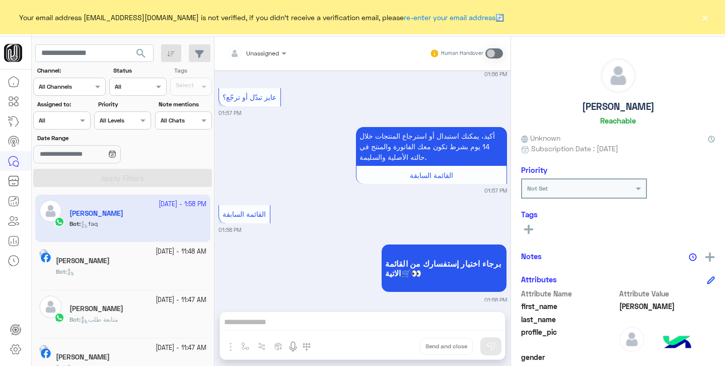
click at [115, 267] on div "Bot :" at bounding box center [131, 276] width 151 height 18
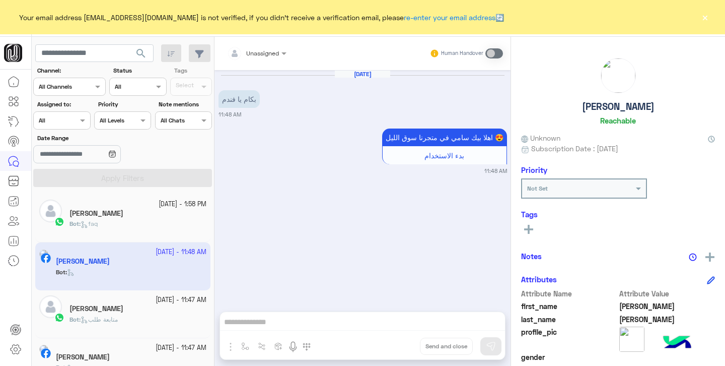
click at [119, 231] on div "Bot : faq" at bounding box center [138, 228] width 137 height 18
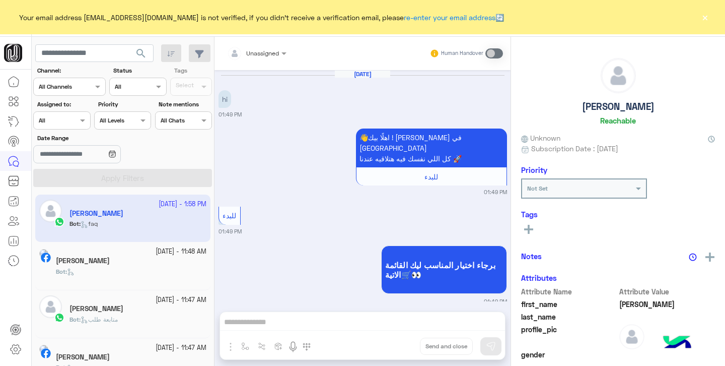
scroll to position [763, 0]
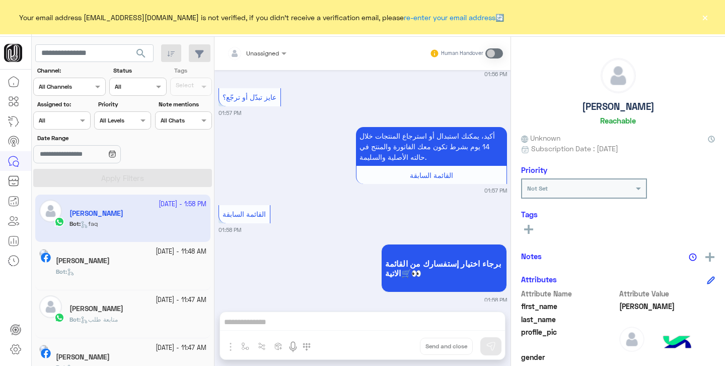
click at [706, 15] on button "×" at bounding box center [705, 17] width 10 height 10
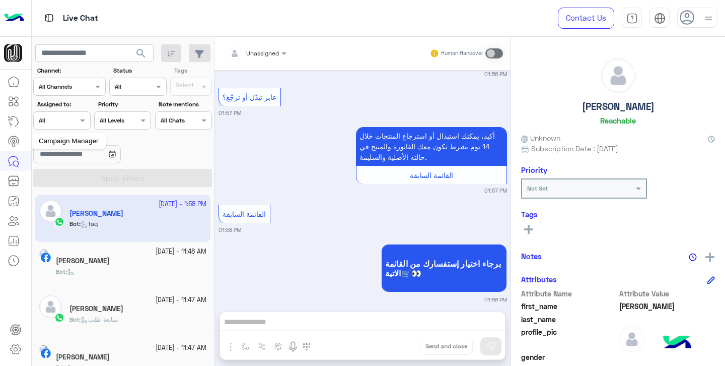
click at [12, 139] on icon at bounding box center [14, 140] width 6 height 5
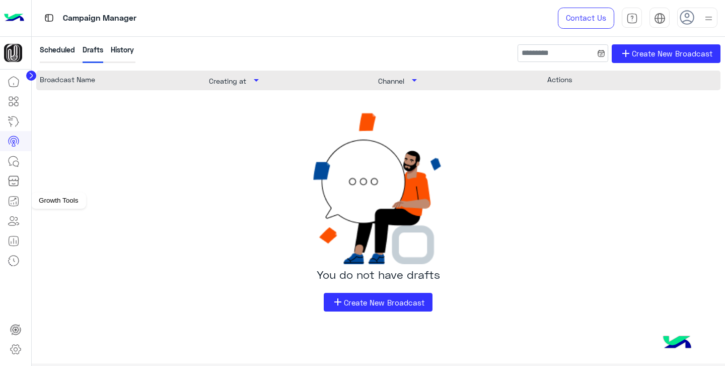
click at [15, 200] on icon at bounding box center [14, 201] width 12 height 12
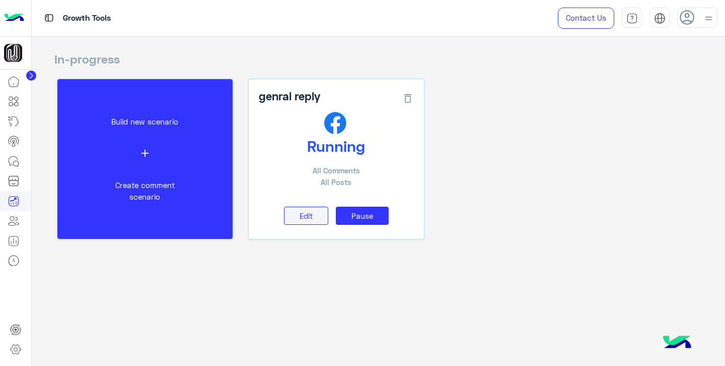
click at [306, 217] on span "Edit" at bounding box center [306, 215] width 13 height 9
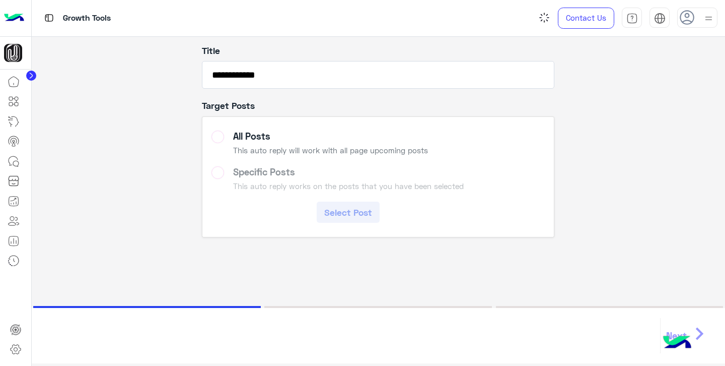
scroll to position [69, 0]
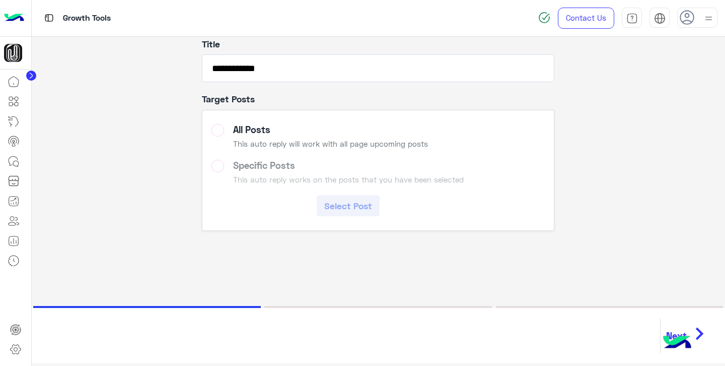
click at [698, 333] on icon "chevron_right" at bounding box center [699, 333] width 25 height 30
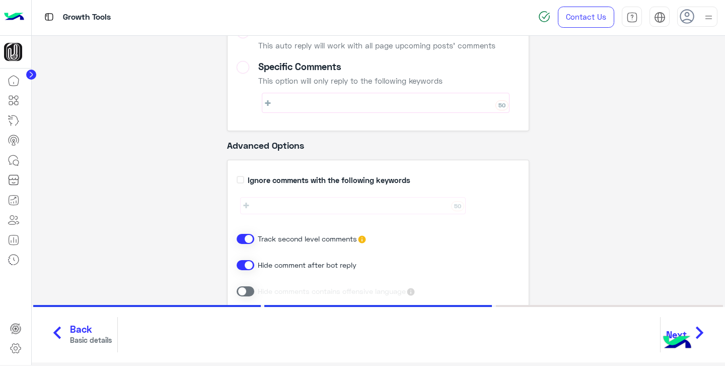
scroll to position [140, 0]
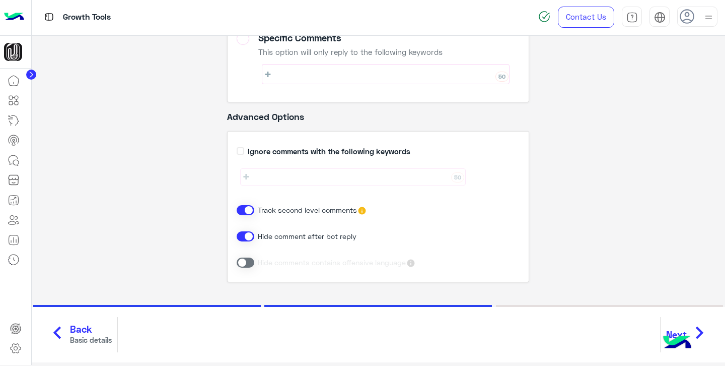
click at [246, 237] on span at bounding box center [246, 236] width 18 height 10
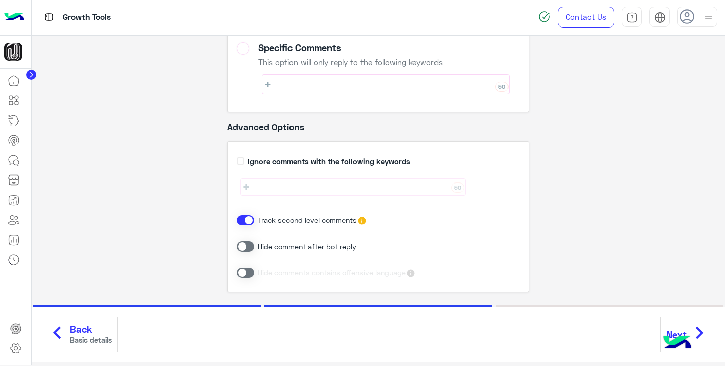
click at [702, 333] on icon "chevron_right" at bounding box center [699, 332] width 25 height 30
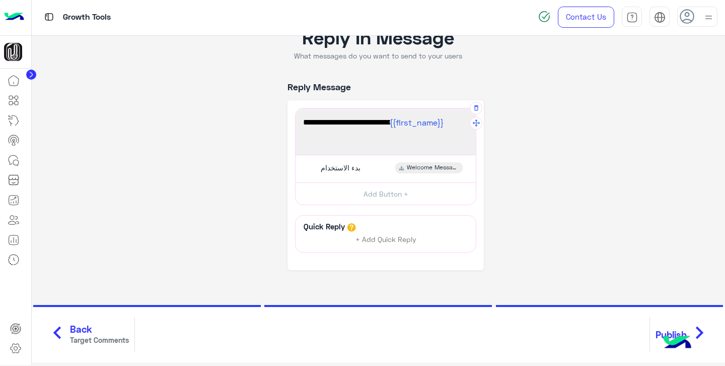
scroll to position [69, 0]
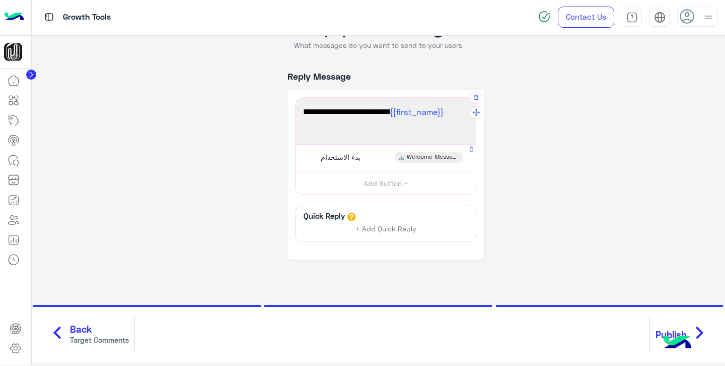
click at [349, 157] on span "بدء الاستخدام" at bounding box center [341, 157] width 40 height 9
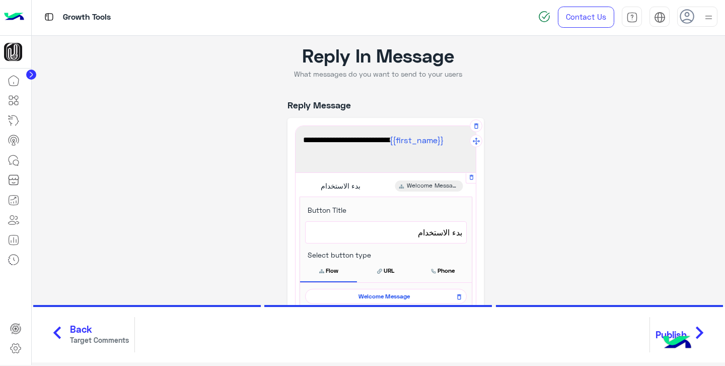
scroll to position [0, 0]
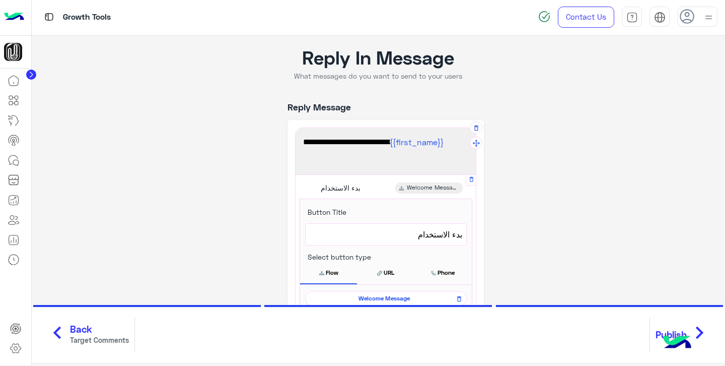
click at [363, 189] on div "بدء الاستخدام" at bounding box center [339, 187] width 50 height 11
click at [354, 189] on span "بدء الاستخدام" at bounding box center [341, 187] width 40 height 9
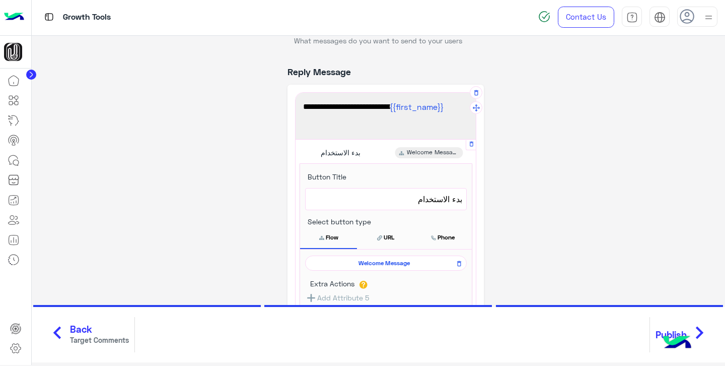
scroll to position [38, 0]
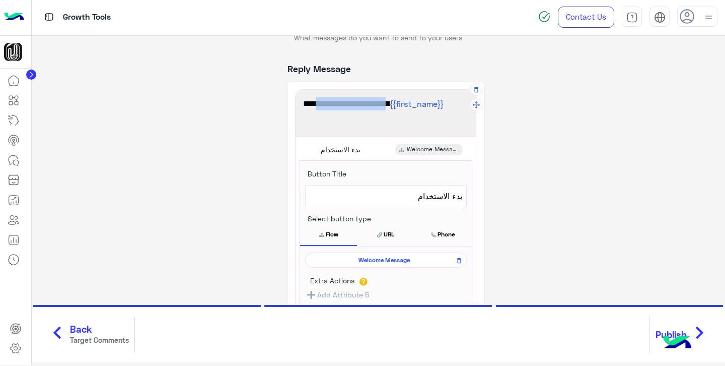
drag, startPoint x: 380, startPoint y: 104, endPoint x: 310, endPoint y: 103, distance: 70.0
click at [310, 103] on span "اهلا بيك {{first_name}} في متجرنا سوق الليل 😍" at bounding box center [385, 103] width 165 height 13
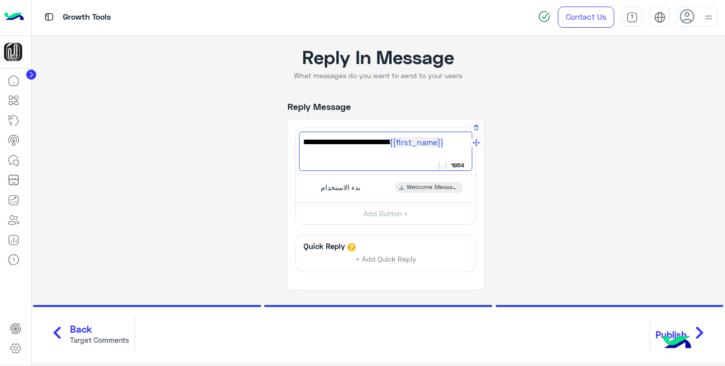
scroll to position [69, 0]
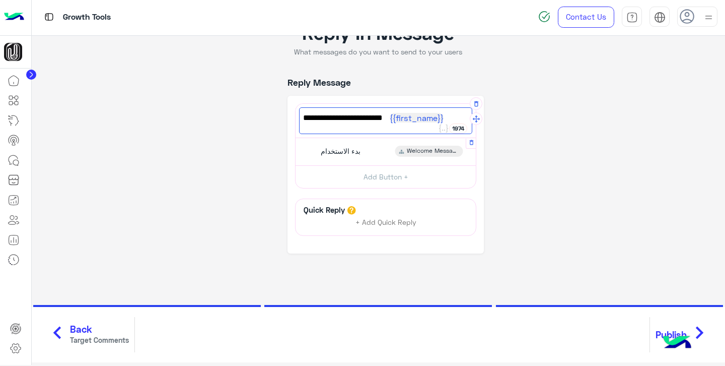
type textarea "**********"
click at [419, 150] on span "Welcome Message" at bounding box center [433, 151] width 52 height 9
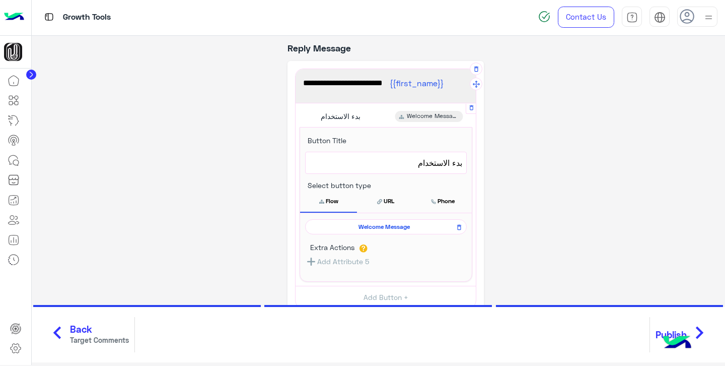
scroll to position [69, 0]
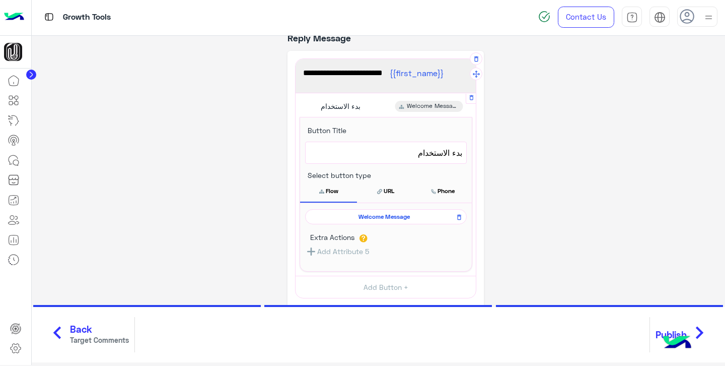
click at [430, 151] on span "بدء الاستخدام" at bounding box center [386, 152] width 153 height 13
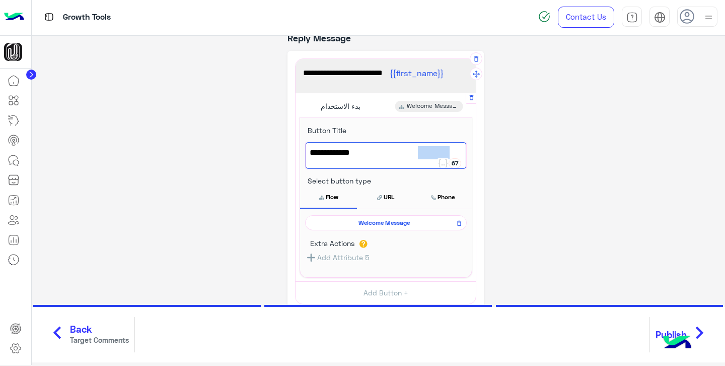
click at [430, 151] on span "بدء الاستخدام" at bounding box center [386, 152] width 153 height 13
type textarea "*"
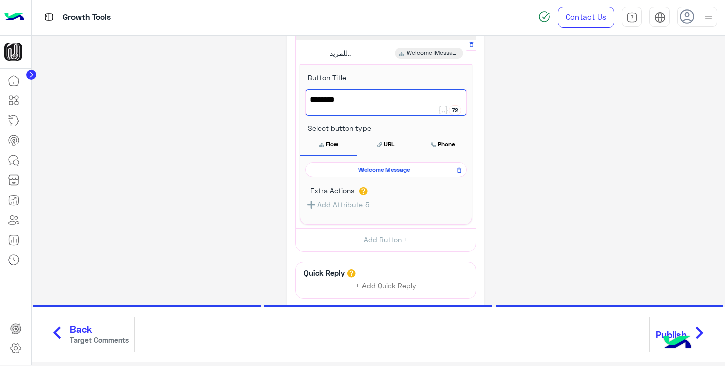
scroll to position [141, 0]
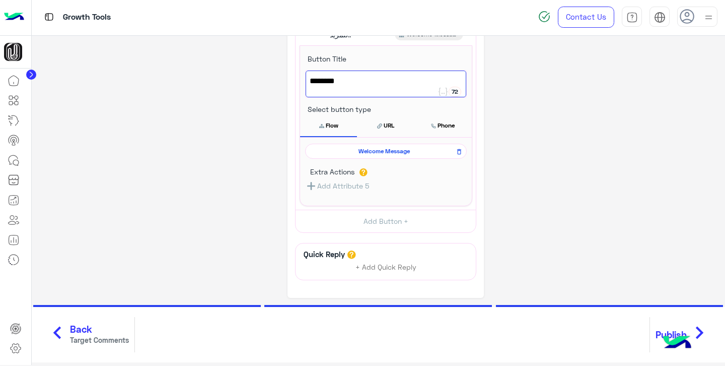
type textarea "********"
click at [702, 329] on icon "chevron_right" at bounding box center [699, 332] width 25 height 30
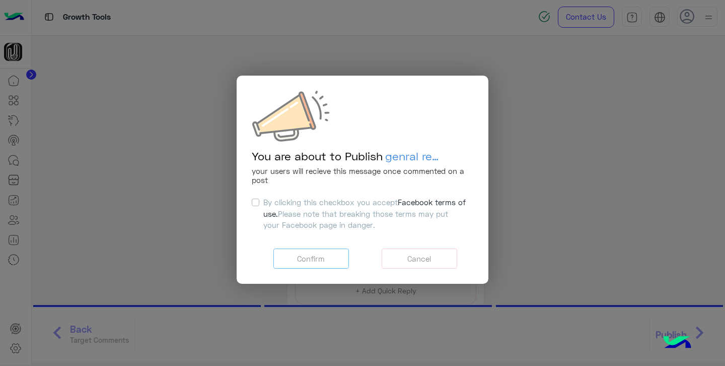
click at [263, 201] on label "By clicking this checkbox you accept Facebook terms of use. Please note that br…" at bounding box center [364, 213] width 203 height 34
click at [321, 261] on button "Confirm" at bounding box center [312, 258] width 76 height 21
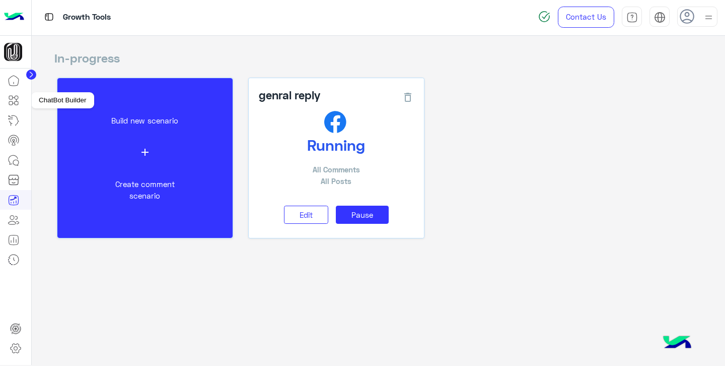
click at [17, 103] on icon at bounding box center [14, 100] width 12 height 12
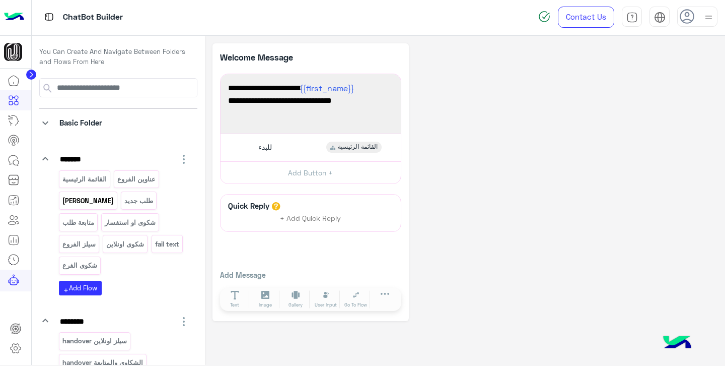
click at [92, 195] on p "[PERSON_NAME]" at bounding box center [87, 201] width 53 height 12
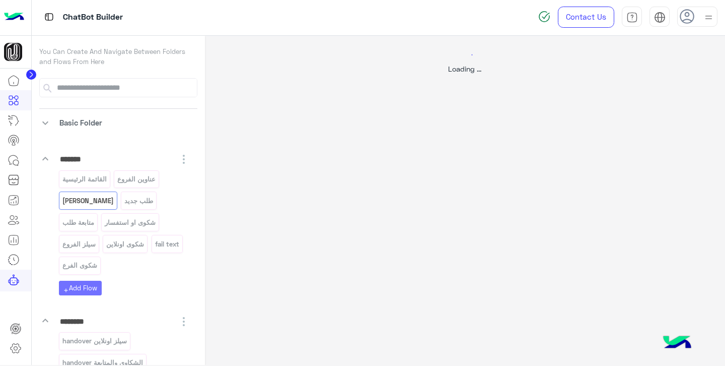
select select "*"
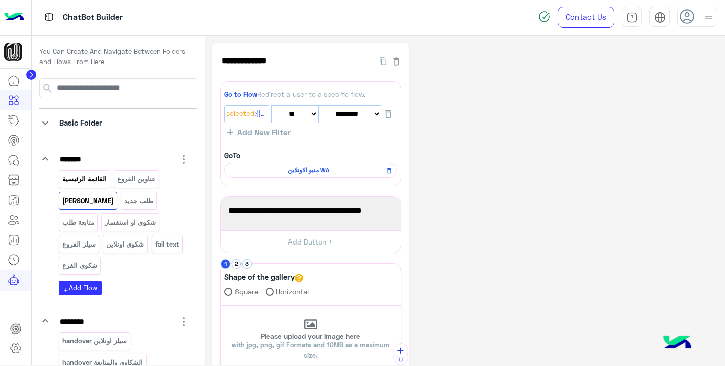
click at [91, 181] on p "القائمة الرئيسية" at bounding box center [84, 179] width 46 height 12
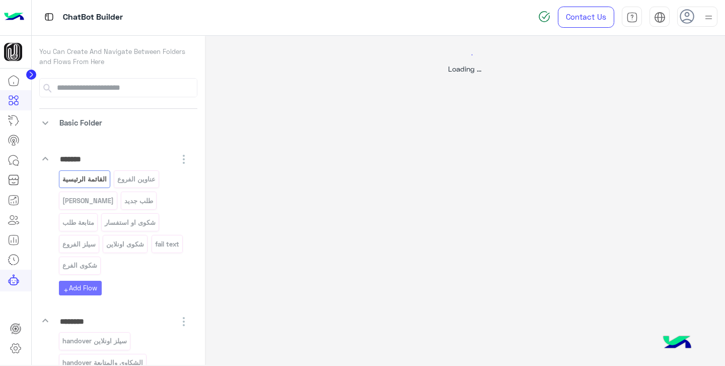
select select "*"
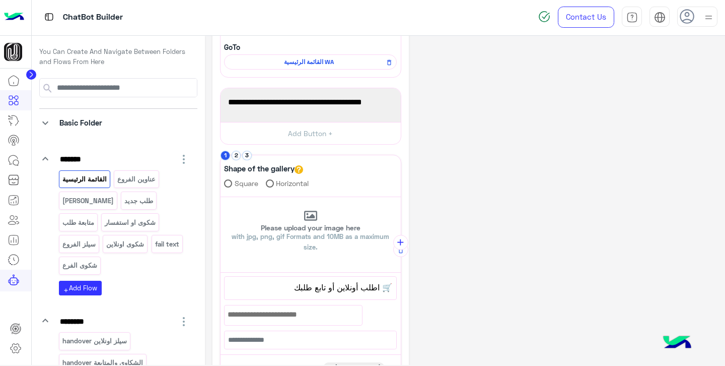
scroll to position [109, 0]
click at [236, 155] on button "2" at bounding box center [237, 155] width 10 height 10
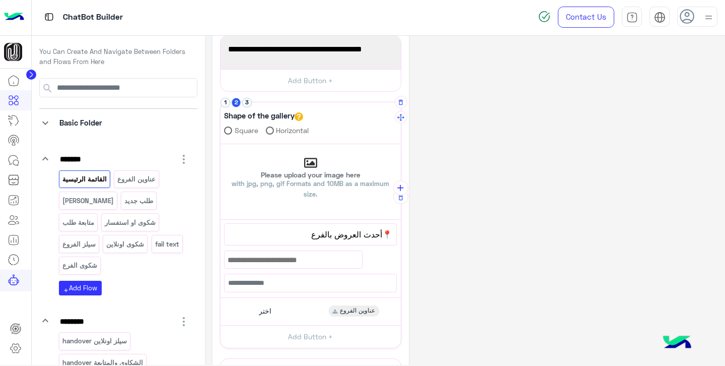
scroll to position [166, 0]
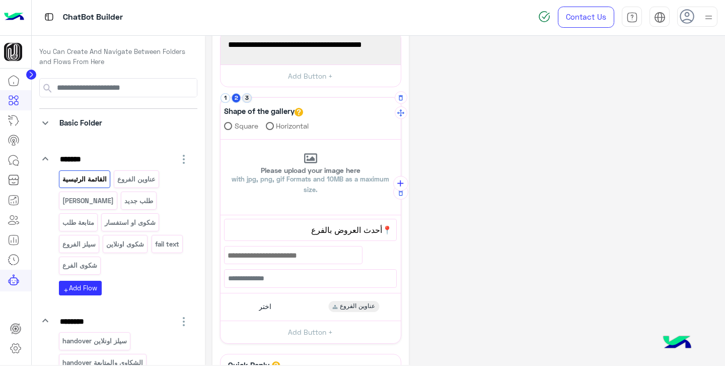
click at [246, 101] on button "3" at bounding box center [247, 98] width 10 height 10
click at [228, 99] on button "1" at bounding box center [226, 98] width 10 height 10
click at [238, 99] on button "2" at bounding box center [237, 98] width 10 height 10
click at [247, 98] on button "3" at bounding box center [247, 98] width 10 height 10
click at [227, 97] on button "1" at bounding box center [226, 98] width 10 height 10
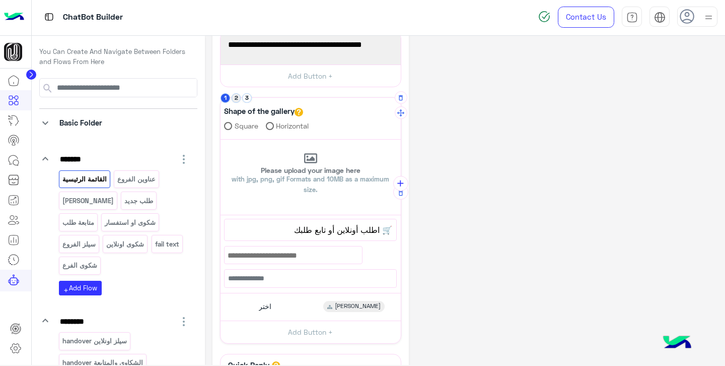
click at [237, 97] on button "2" at bounding box center [237, 98] width 10 height 10
click at [248, 97] on button "3" at bounding box center [247, 98] width 10 height 10
click at [238, 98] on button "2" at bounding box center [237, 98] width 10 height 10
click at [223, 98] on button "1" at bounding box center [226, 98] width 10 height 10
click at [237, 100] on button "2" at bounding box center [237, 98] width 10 height 10
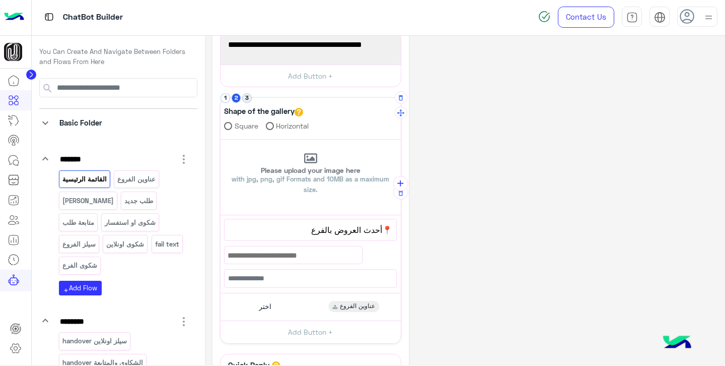
click at [248, 98] on button "3" at bounding box center [247, 98] width 10 height 10
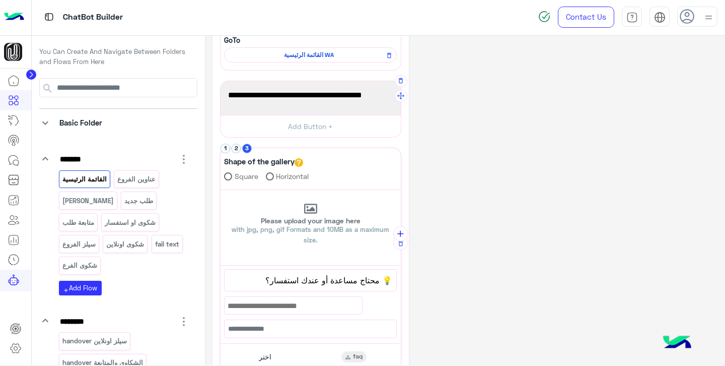
scroll to position [107, 0]
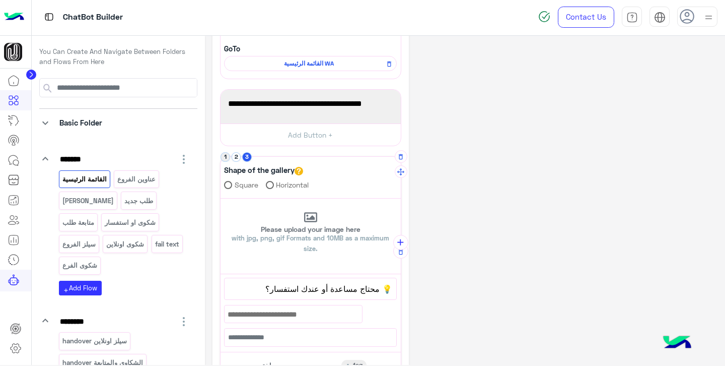
click at [227, 156] on button "1" at bounding box center [226, 157] width 10 height 10
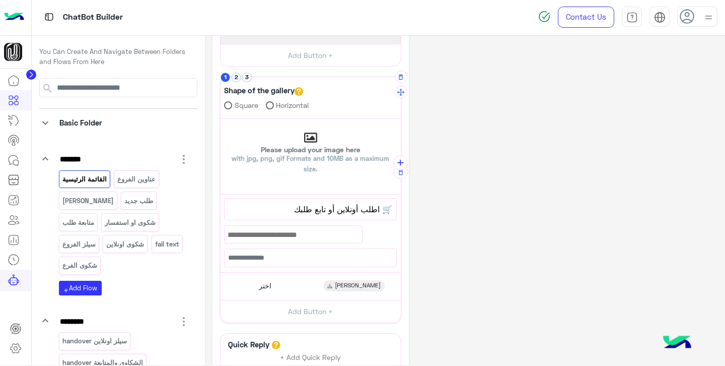
scroll to position [185, 0]
click at [238, 79] on button "2" at bounding box center [237, 79] width 10 height 10
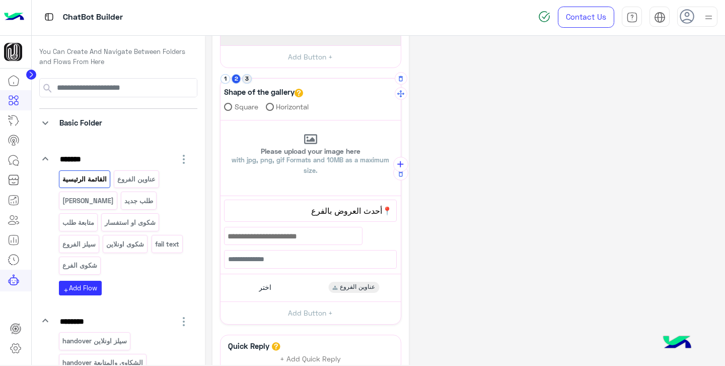
click at [250, 79] on button "3" at bounding box center [247, 79] width 10 height 10
click at [237, 79] on button "2" at bounding box center [237, 79] width 10 height 10
click at [228, 79] on button "1" at bounding box center [226, 79] width 10 height 10
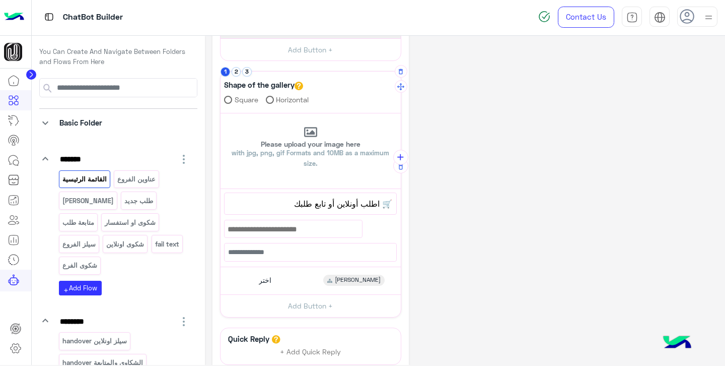
scroll to position [166, 0]
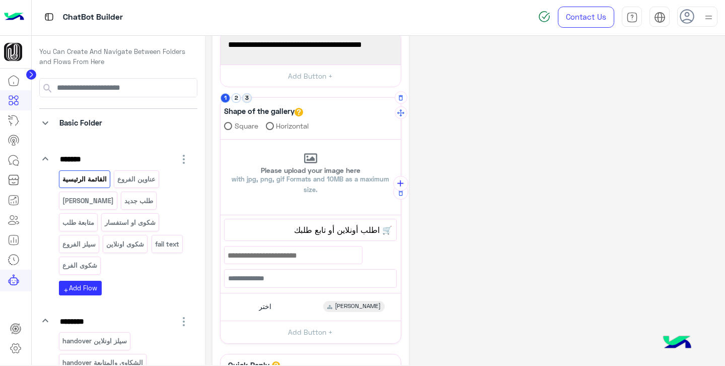
click at [248, 98] on button "3" at bounding box center [247, 98] width 10 height 10
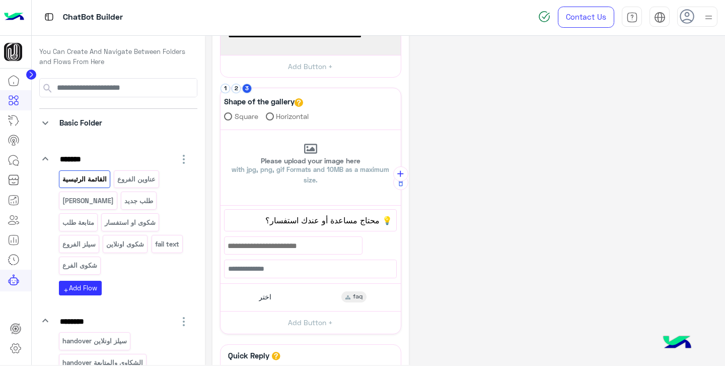
scroll to position [177, 0]
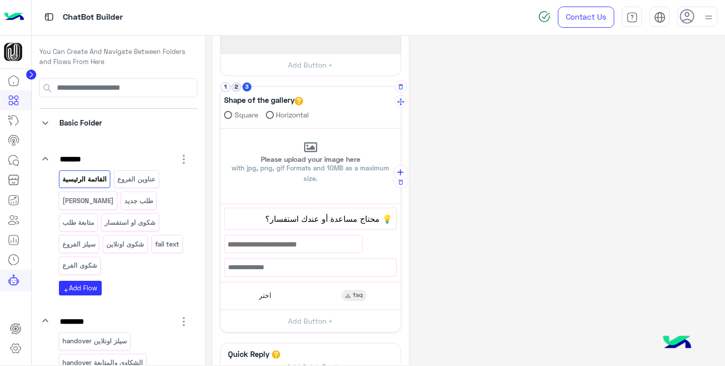
click at [235, 85] on button "2" at bounding box center [237, 87] width 10 height 10
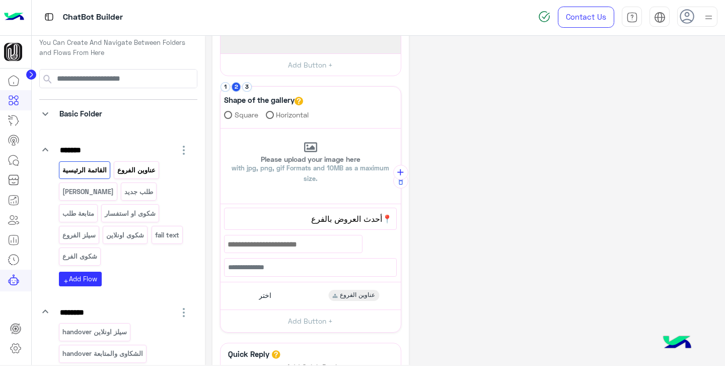
scroll to position [11, 0]
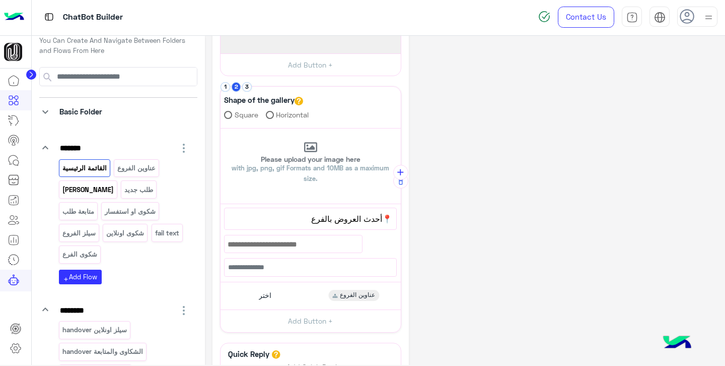
click at [88, 190] on p "[PERSON_NAME]" at bounding box center [87, 190] width 53 height 12
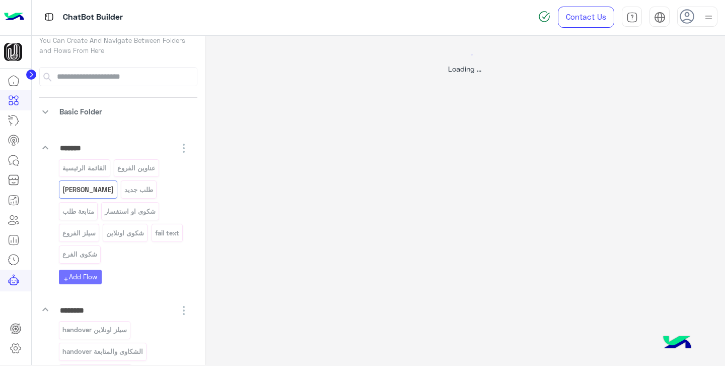
scroll to position [0, 0]
select select "*"
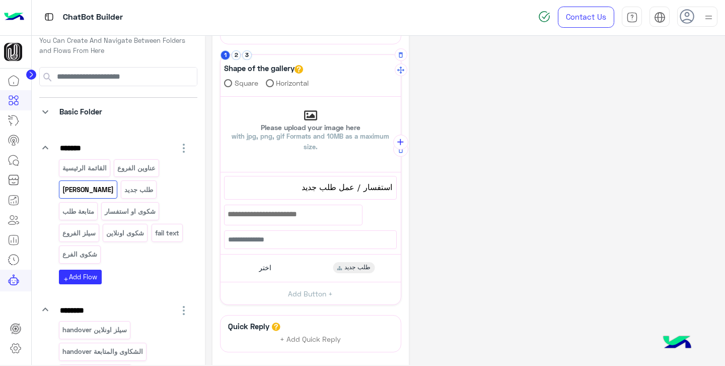
scroll to position [164, 0]
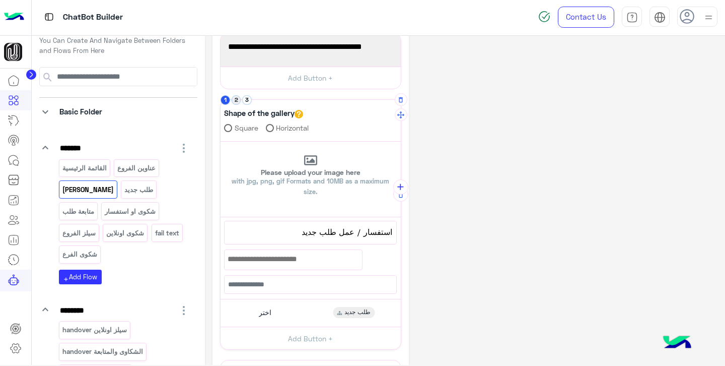
click at [237, 103] on button "2" at bounding box center [237, 100] width 10 height 10
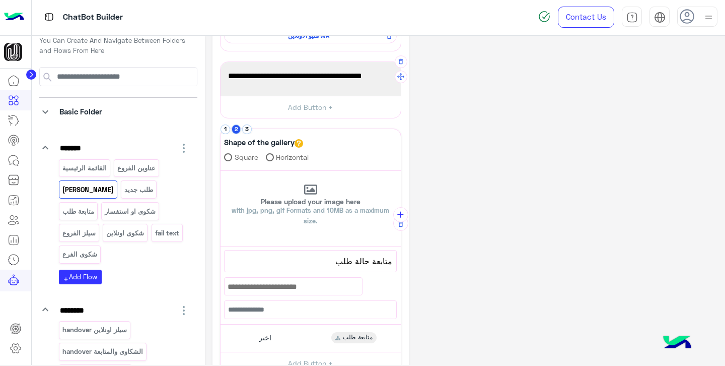
scroll to position [68, 0]
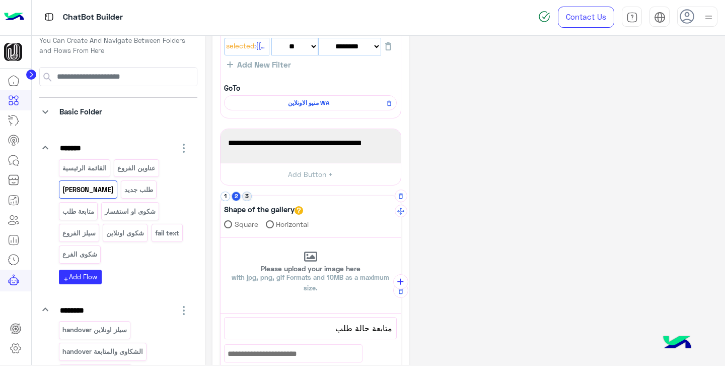
click at [250, 196] on button "3" at bounding box center [247, 196] width 10 height 10
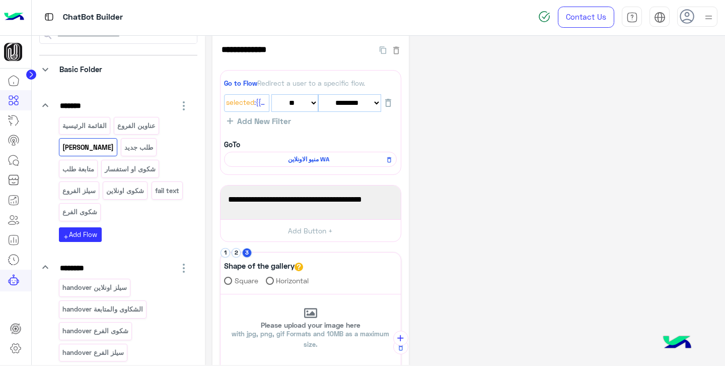
scroll to position [0, 0]
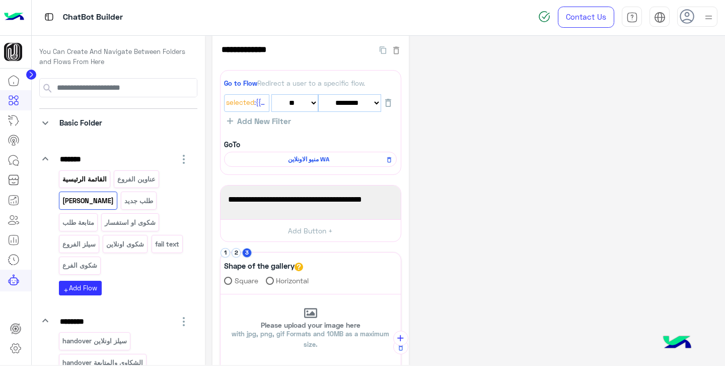
click at [92, 182] on p "القائمة الرئيسية" at bounding box center [84, 179] width 46 height 12
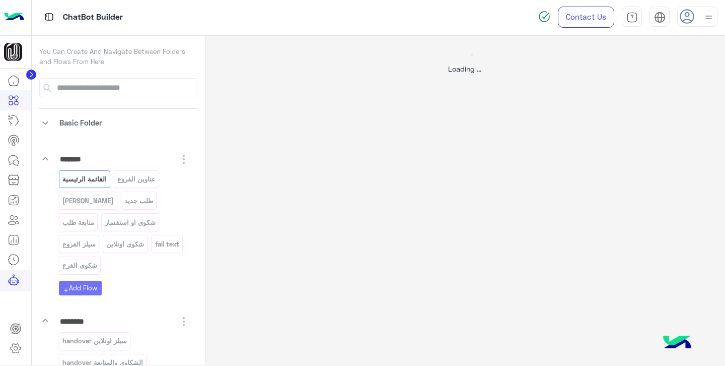
select select "*"
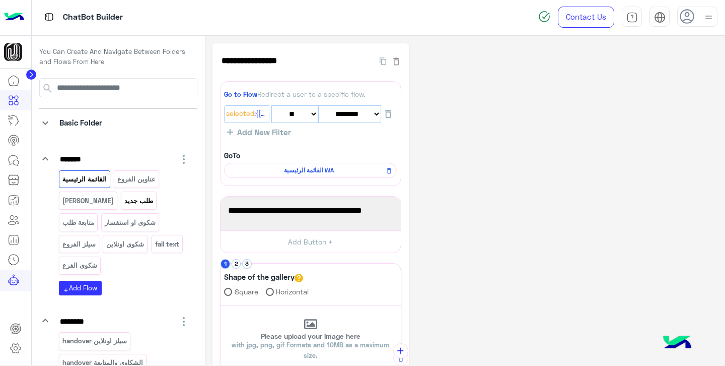
click at [124, 203] on p "طلب جديد" at bounding box center [139, 201] width 30 height 12
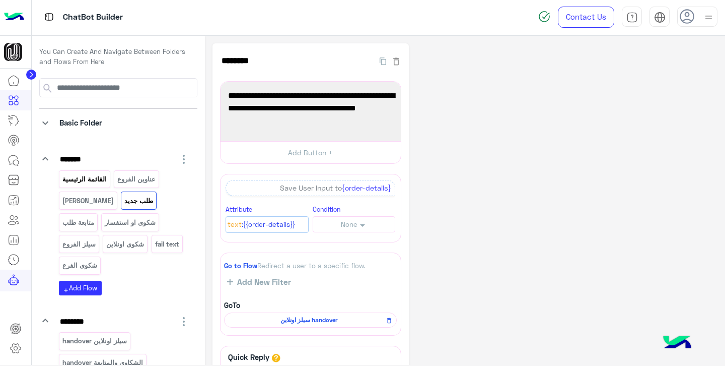
click at [86, 181] on p "القائمة الرئيسية" at bounding box center [84, 179] width 46 height 12
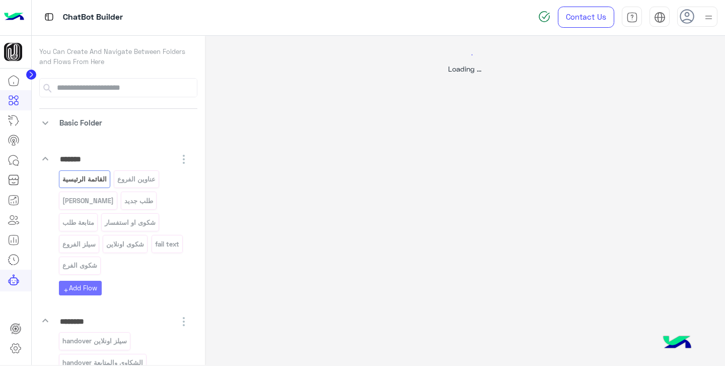
select select "*"
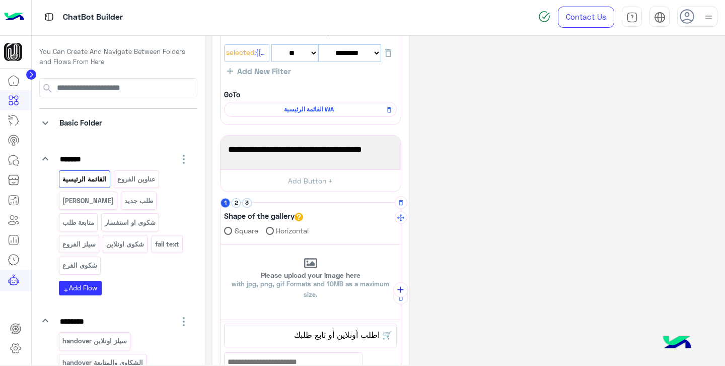
scroll to position [75, 0]
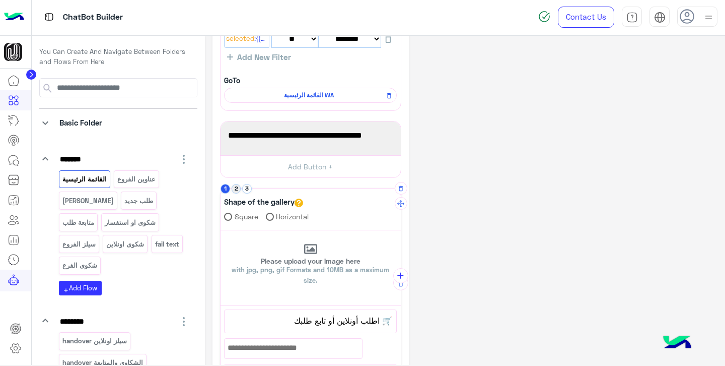
click at [236, 188] on button "2" at bounding box center [237, 189] width 10 height 10
click at [246, 188] on button "3" at bounding box center [247, 189] width 10 height 10
click at [236, 189] on button "2" at bounding box center [237, 189] width 10 height 10
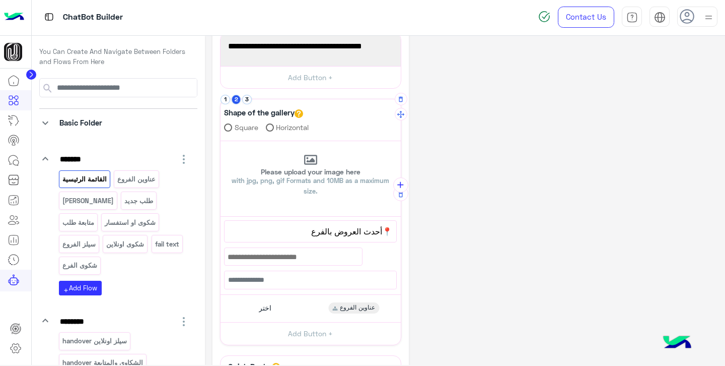
scroll to position [167, 0]
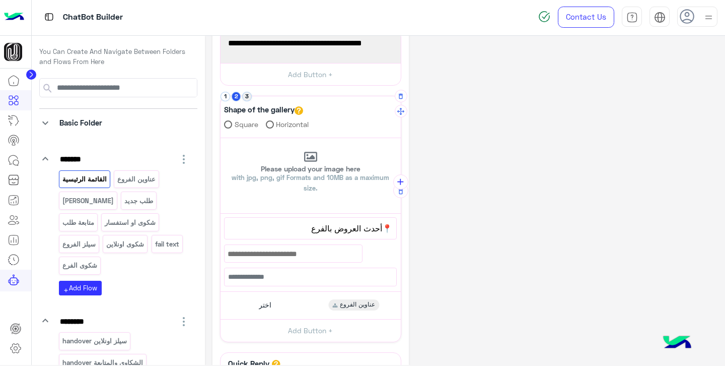
click at [247, 97] on button "3" at bounding box center [247, 97] width 10 height 10
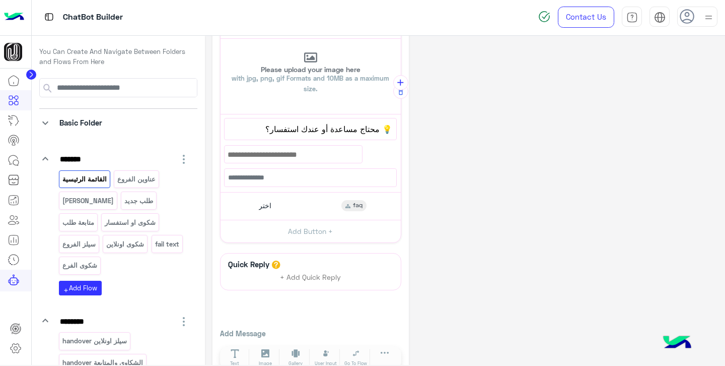
scroll to position [290, 0]
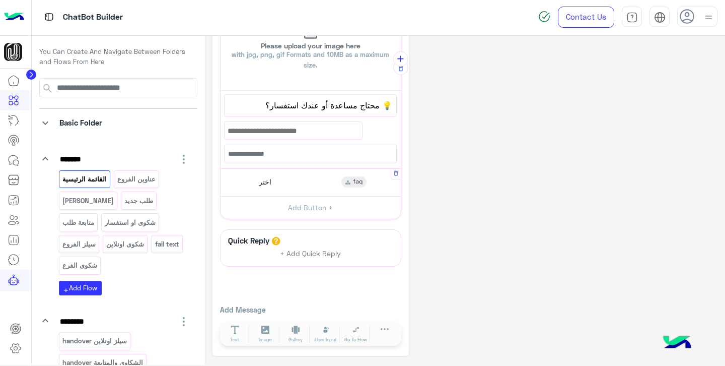
click at [263, 179] on span "اختر" at bounding box center [265, 181] width 13 height 9
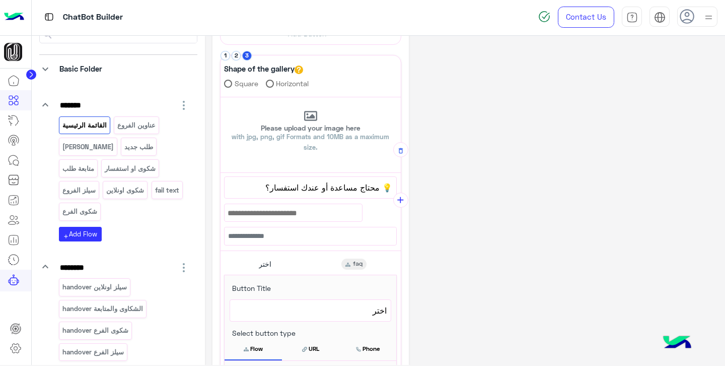
scroll to position [0, 0]
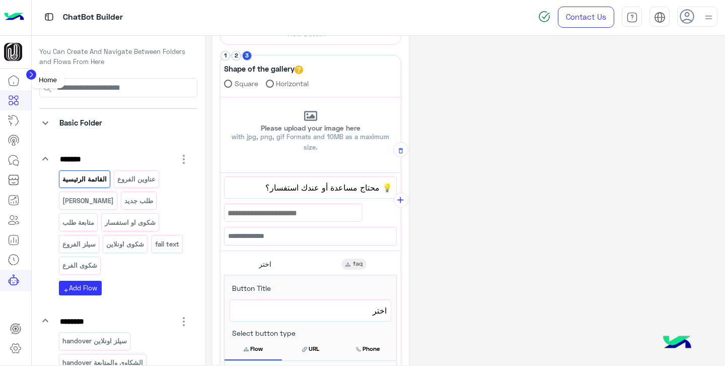
click at [15, 83] on icon at bounding box center [14, 81] width 12 height 12
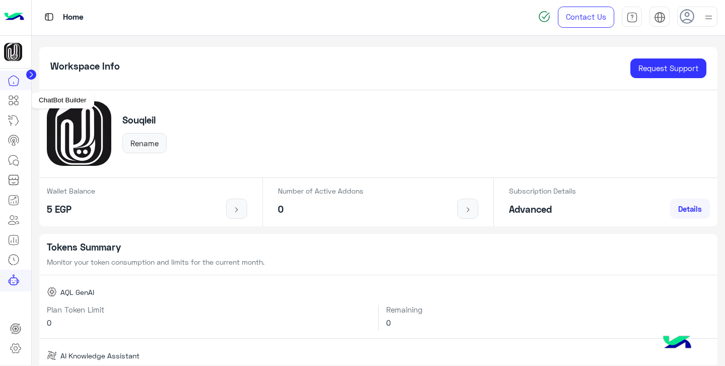
click at [15, 100] on icon at bounding box center [14, 100] width 12 height 12
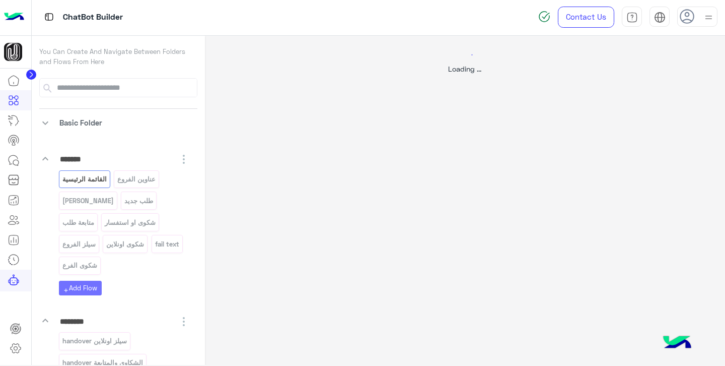
select select "*"
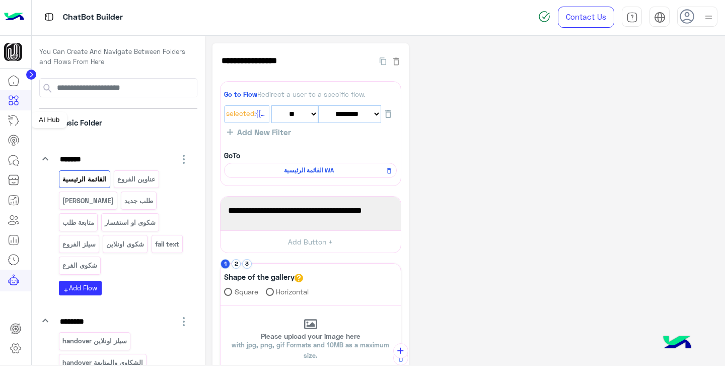
click at [15, 125] on icon at bounding box center [14, 120] width 12 height 12
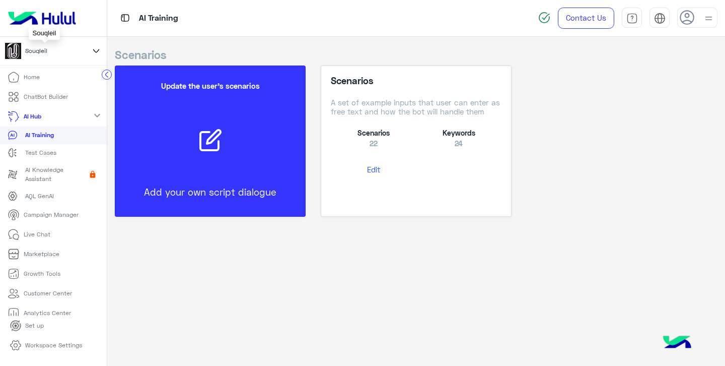
click at [69, 51] on div "Souqleil" at bounding box center [45, 51] width 80 height 16
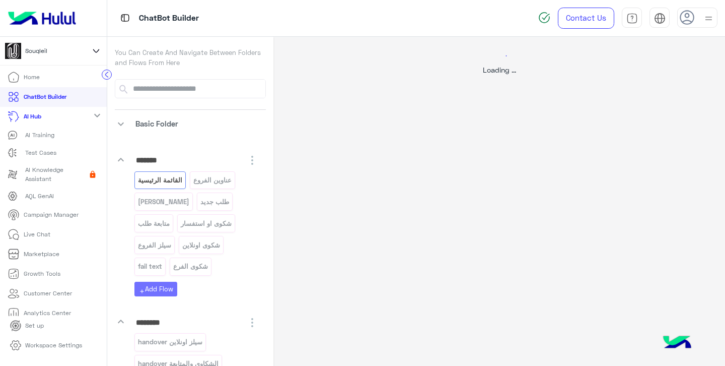
select select "*"
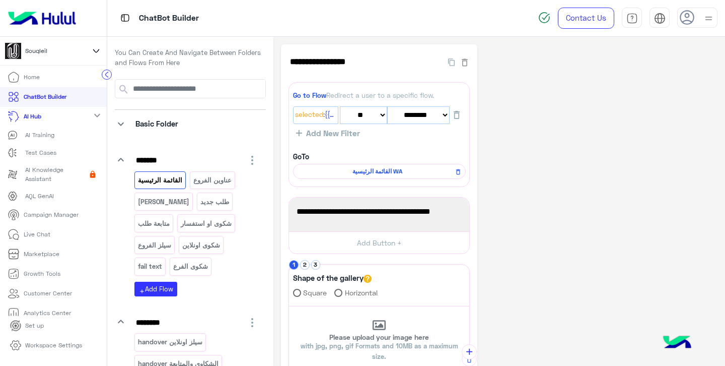
click at [40, 80] on link "Home" at bounding box center [23, 78] width 47 height 20
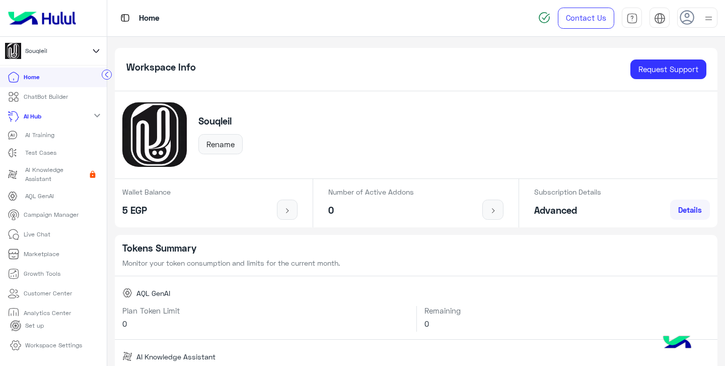
click at [92, 49] on icon at bounding box center [96, 51] width 11 height 12
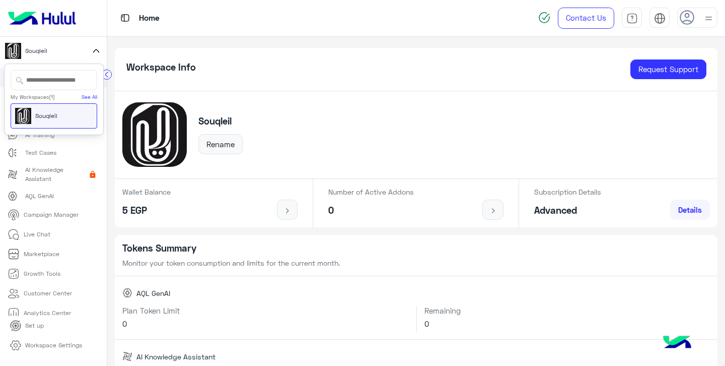
click at [92, 49] on icon at bounding box center [96, 51] width 11 height 12
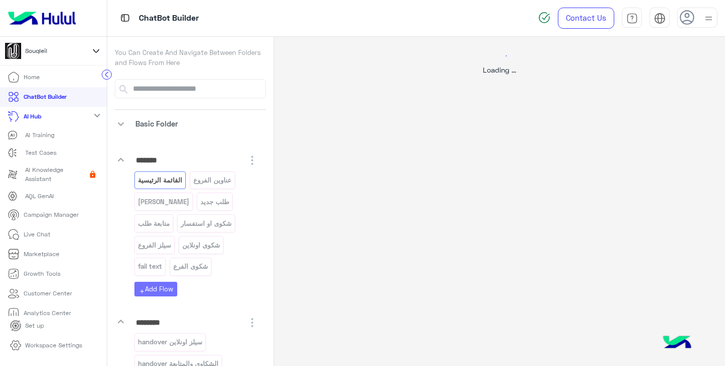
select select "*"
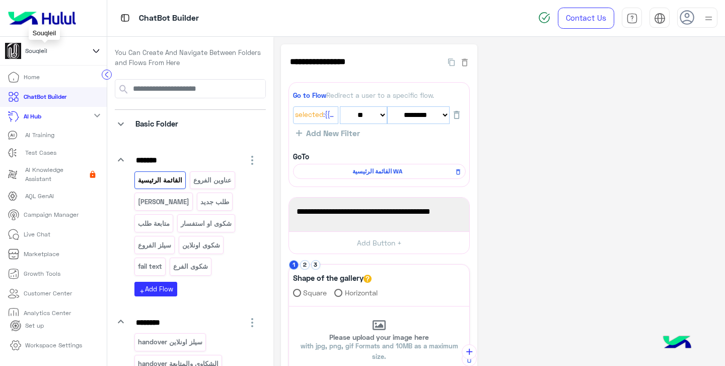
click at [52, 54] on div "Souqleil" at bounding box center [45, 51] width 80 height 16
click at [67, 52] on div "Souqleil" at bounding box center [45, 51] width 80 height 16
